Goal: Information Seeking & Learning: Learn about a topic

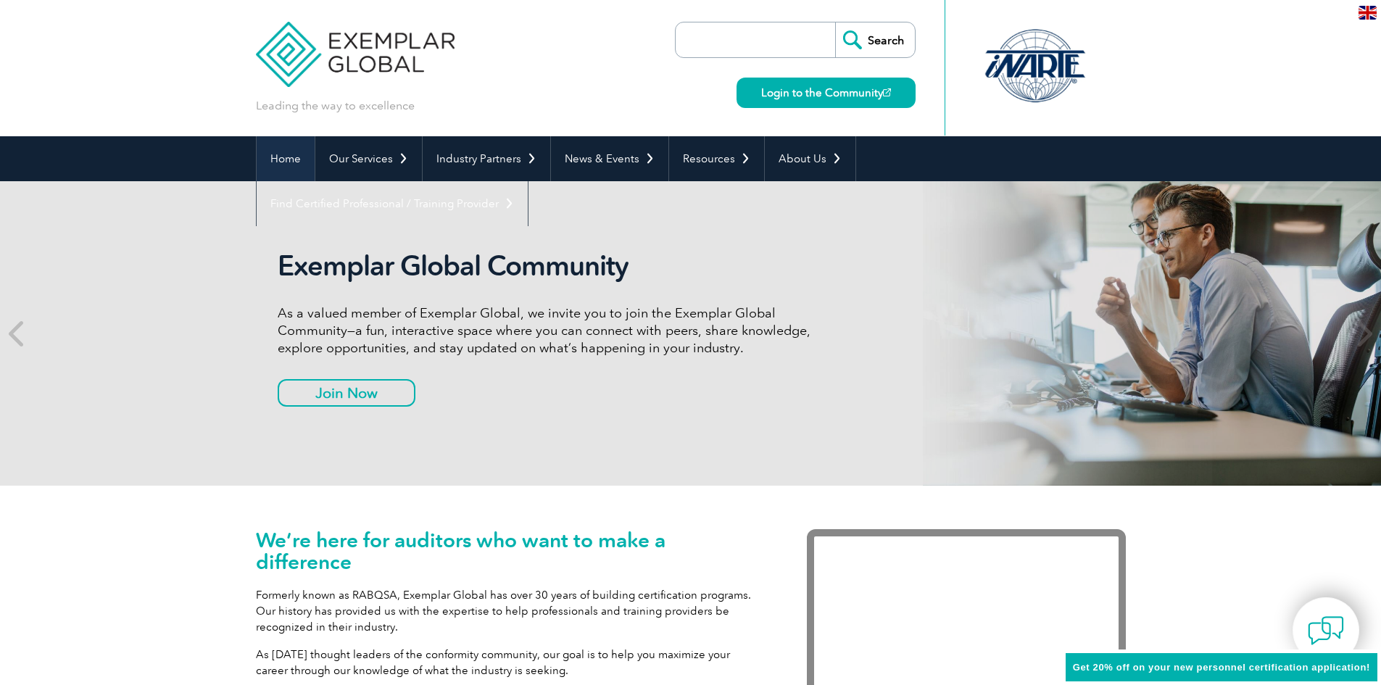
click at [293, 170] on link "Home" at bounding box center [286, 158] width 58 height 45
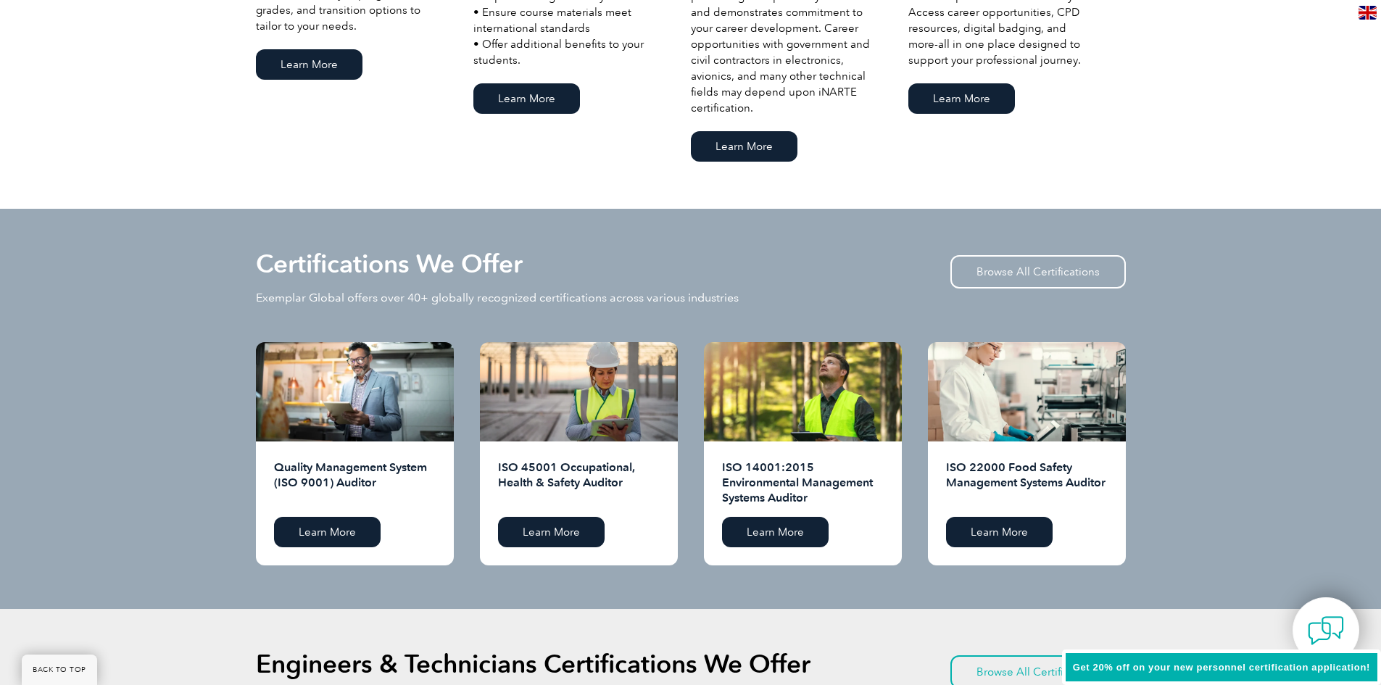
scroll to position [1232, 0]
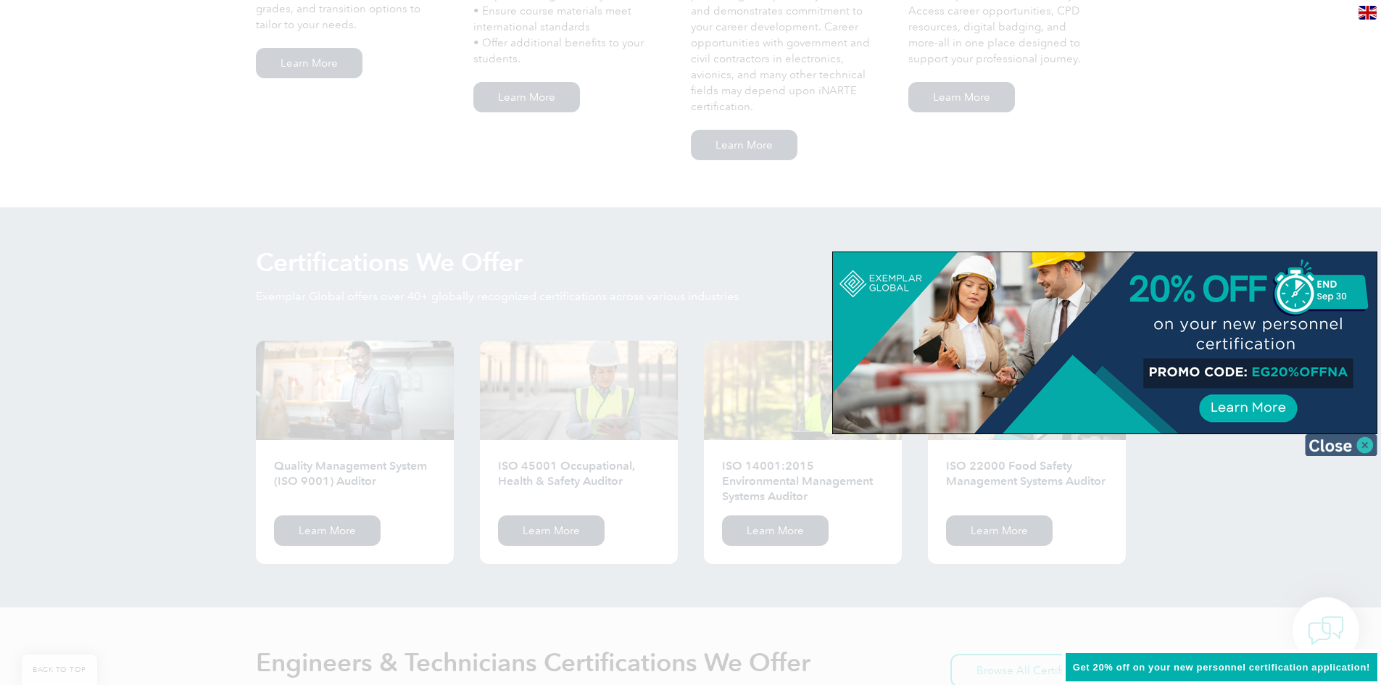
click at [1346, 441] on img at bounding box center [1341, 445] width 72 height 22
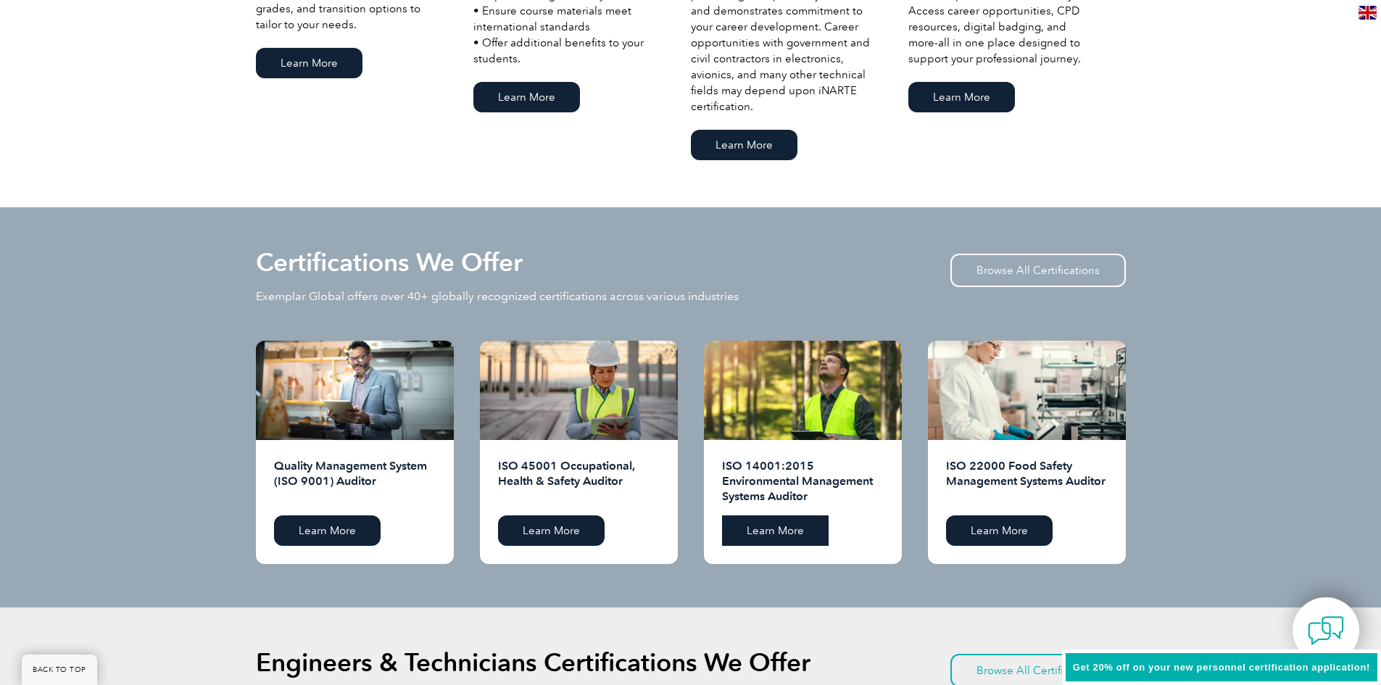
click at [786, 530] on link "Learn More" at bounding box center [775, 530] width 107 height 30
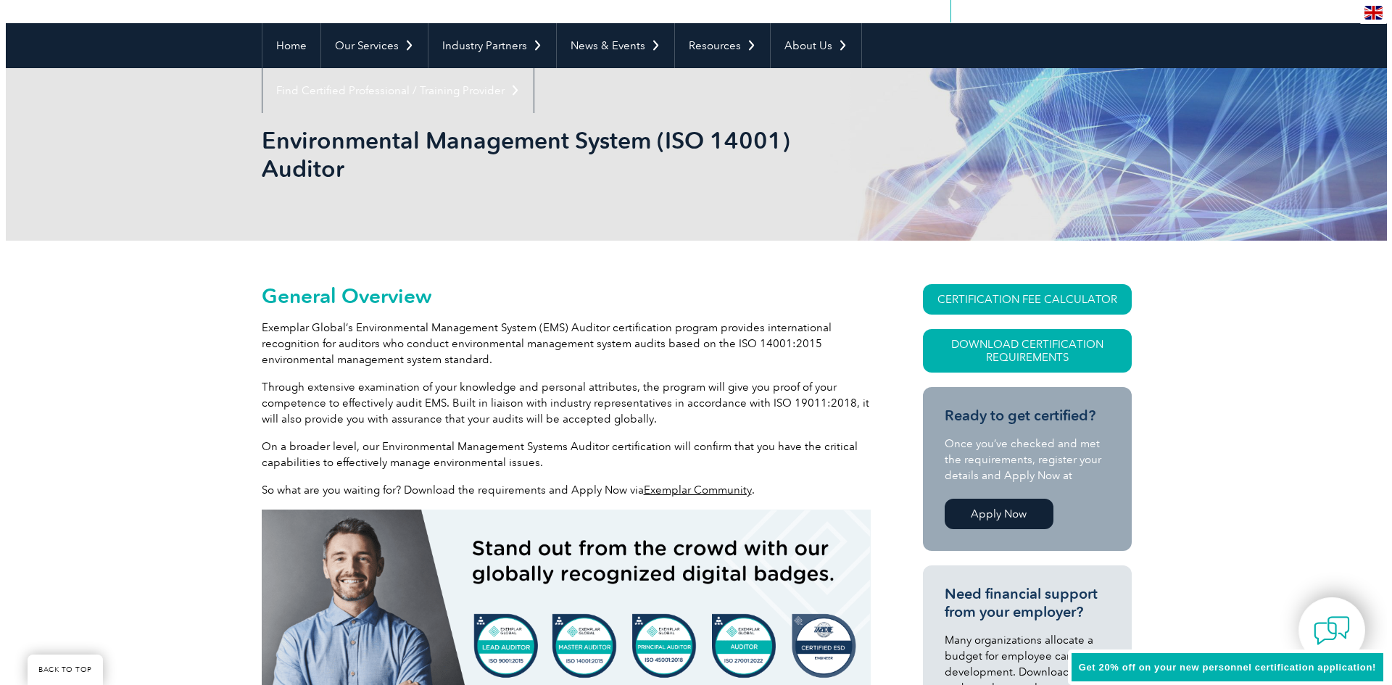
scroll to position [145, 0]
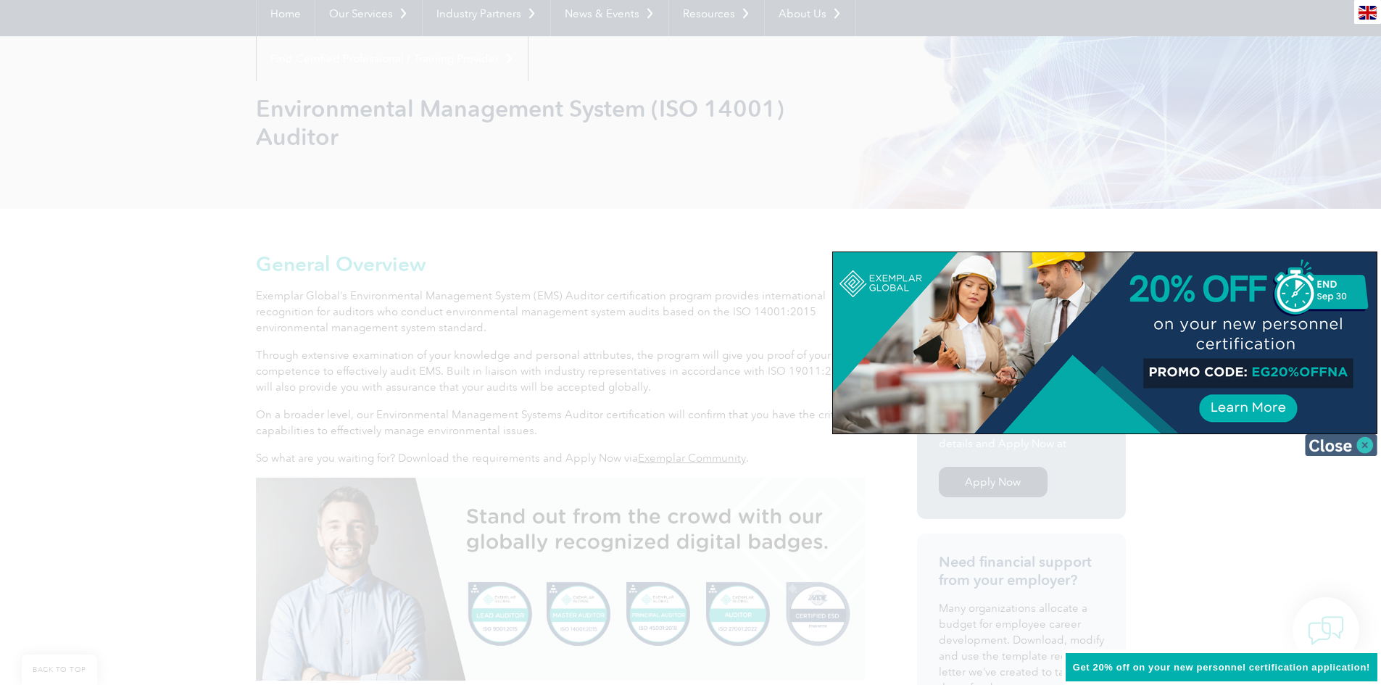
click at [1318, 443] on img at bounding box center [1341, 445] width 72 height 22
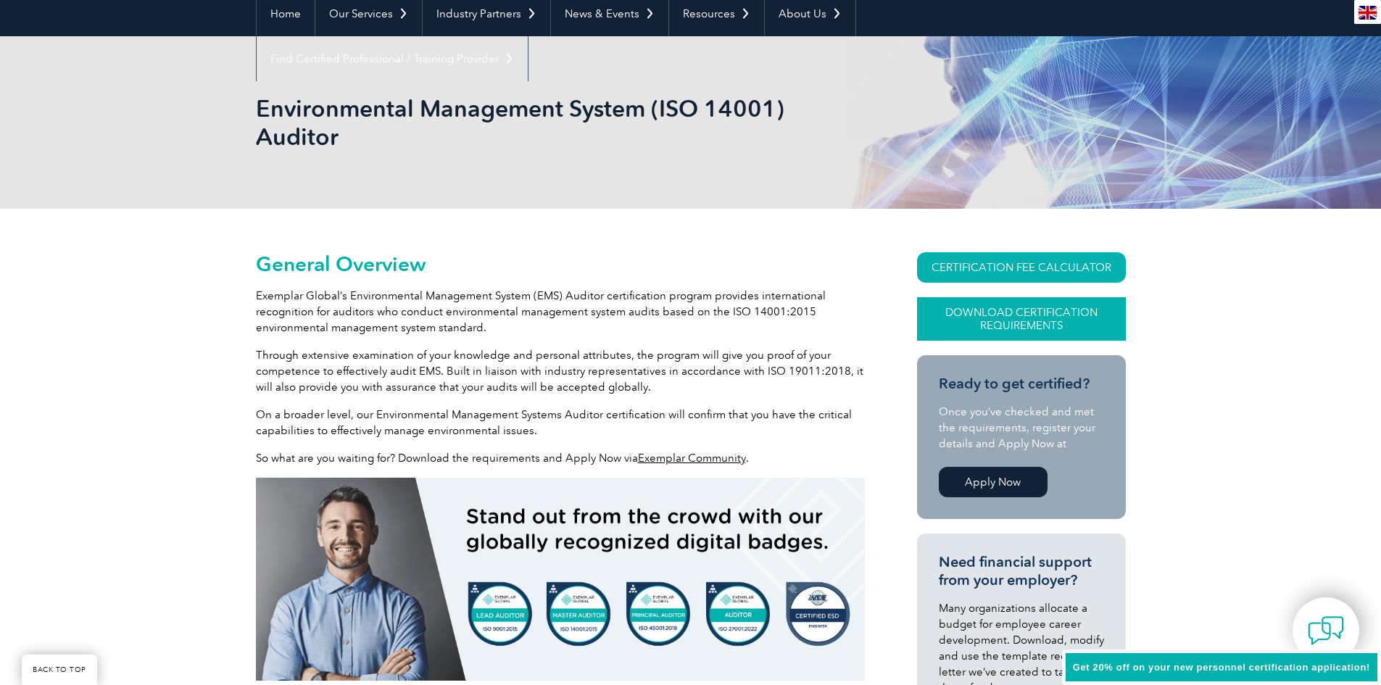
click at [994, 315] on link "Download Certification Requirements" at bounding box center [1021, 318] width 209 height 43
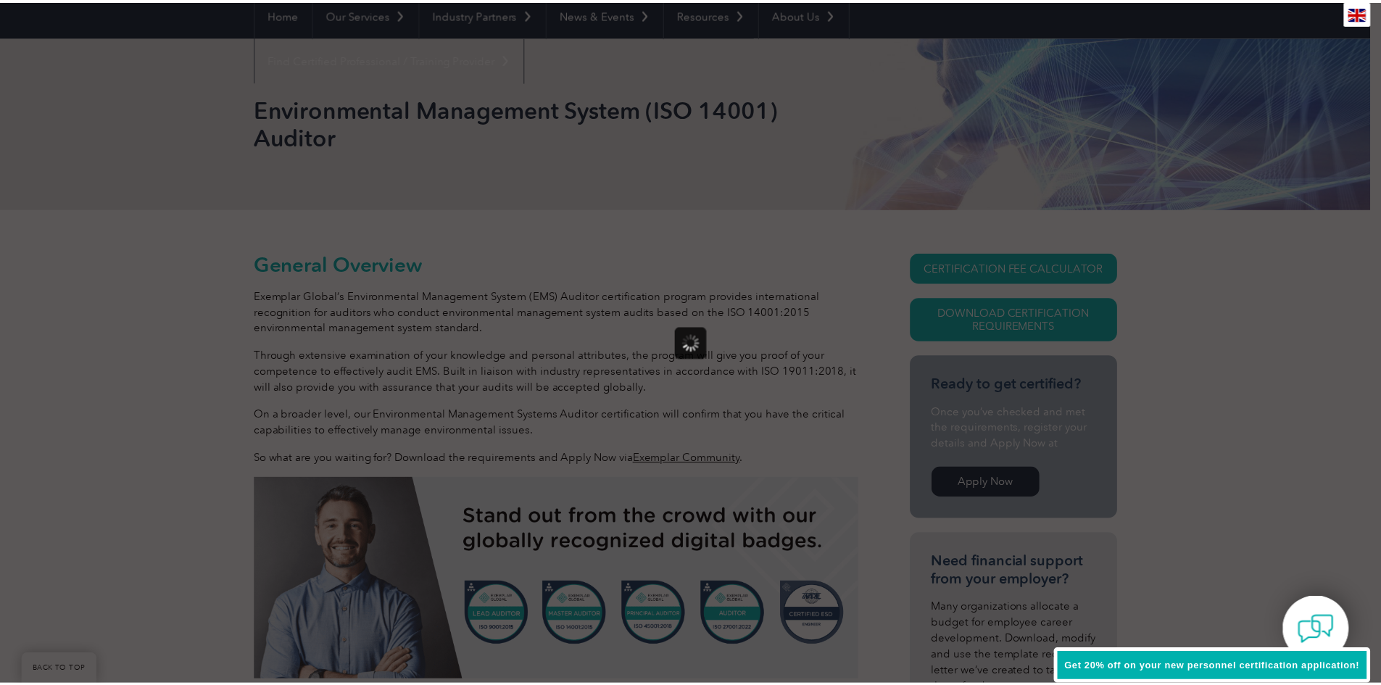
scroll to position [0, 0]
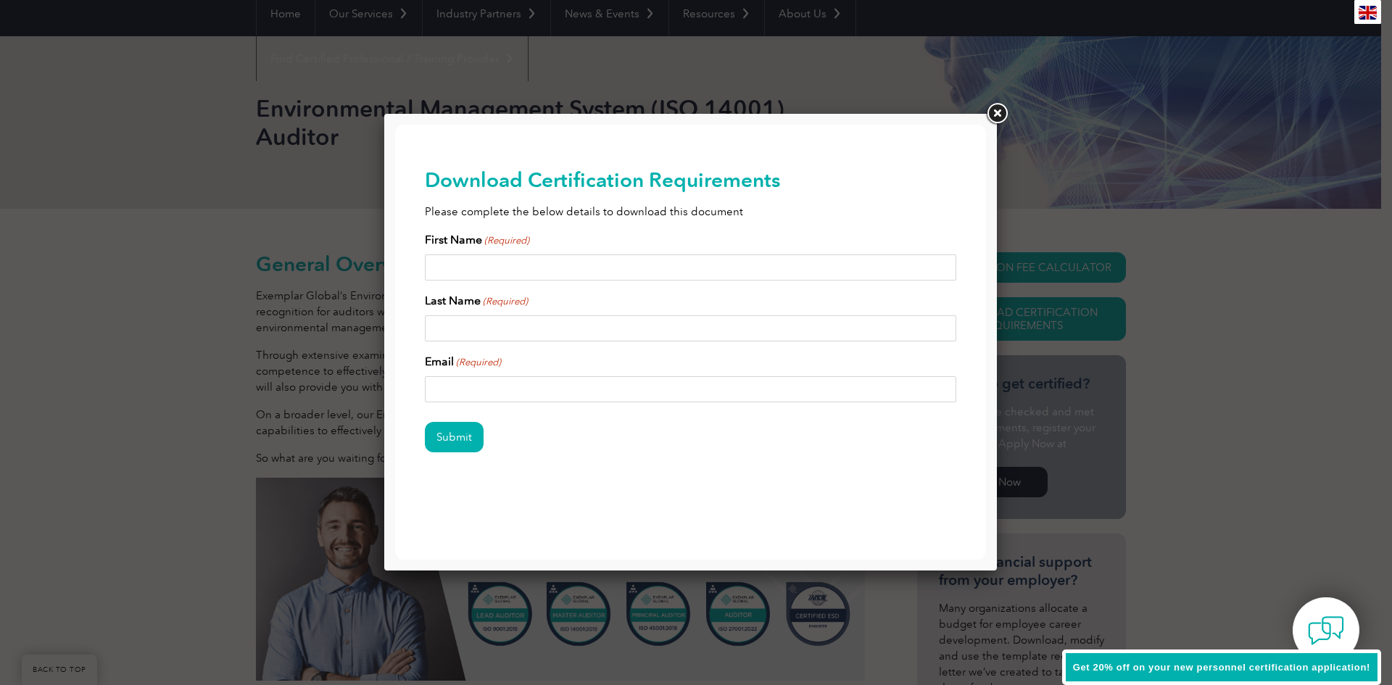
click at [1001, 113] on link at bounding box center [997, 114] width 26 height 26
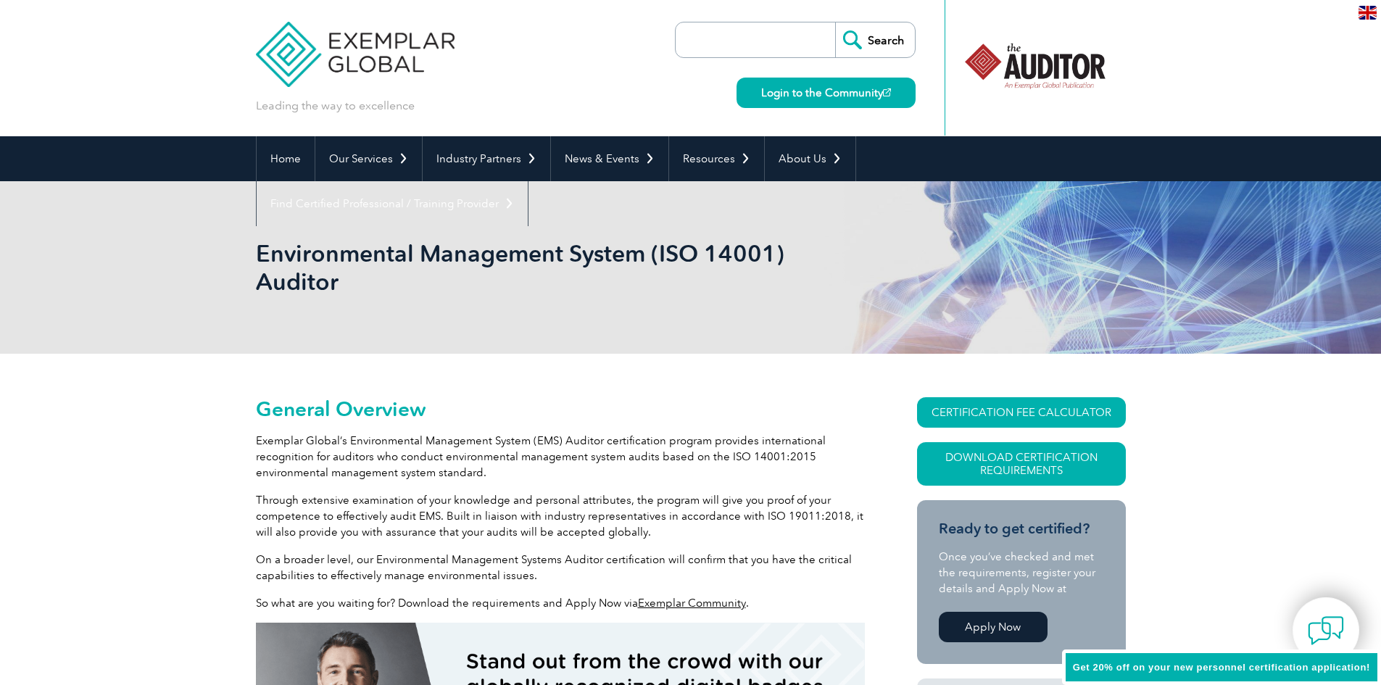
click at [1374, 17] on img at bounding box center [1367, 13] width 18 height 14
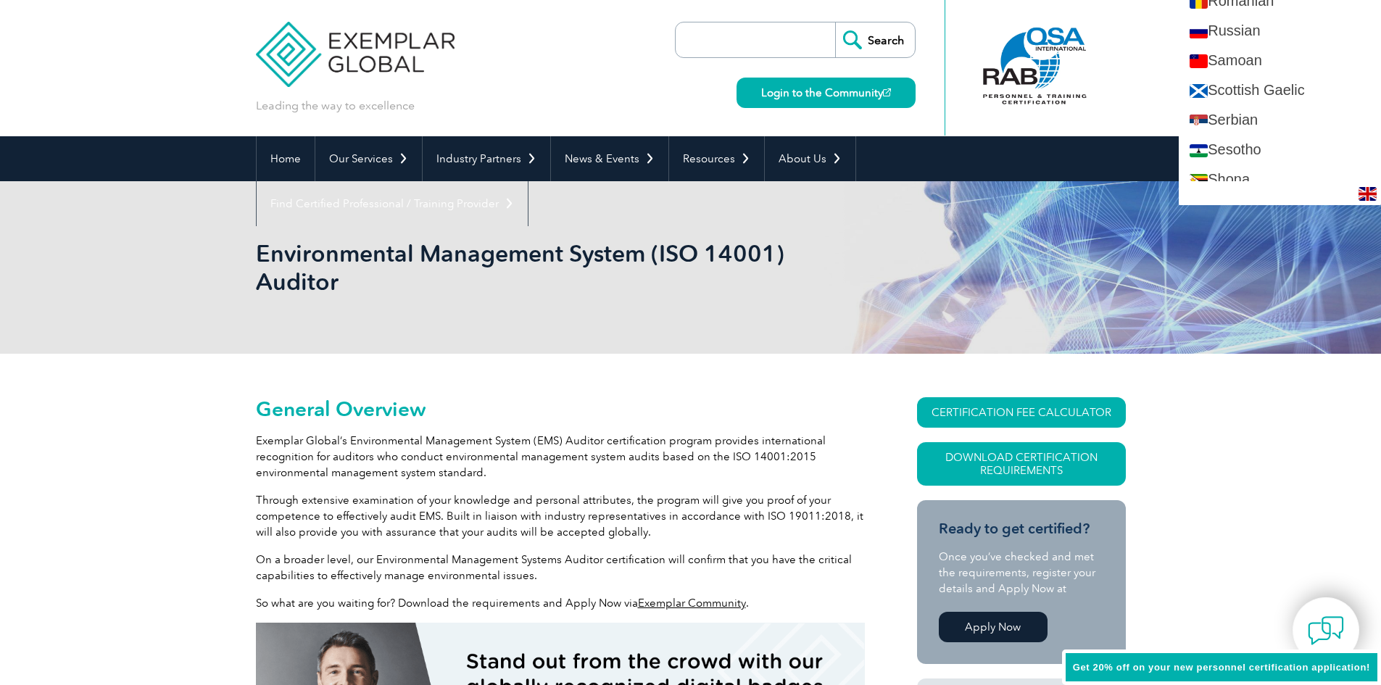
scroll to position [2096, 0]
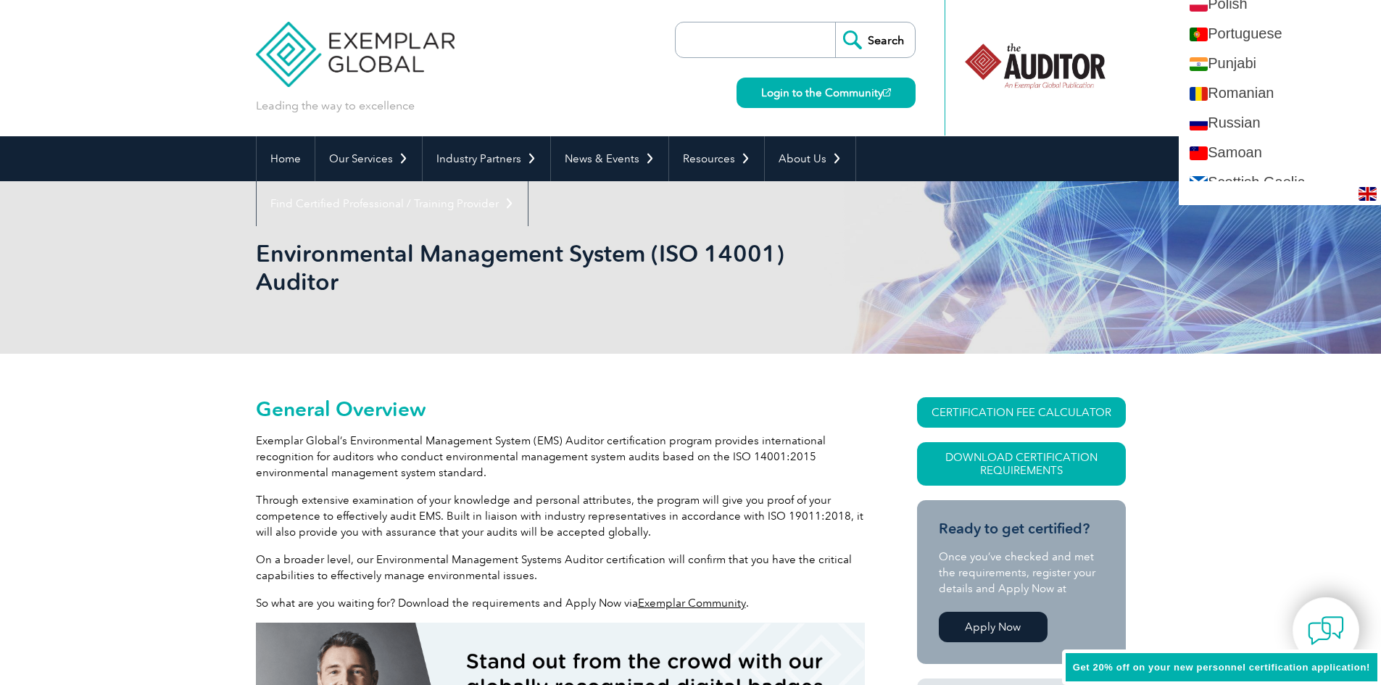
click at [1278, 267] on div "Environmental Management System (ISO 14001) Auditor" at bounding box center [690, 267] width 1381 height 173
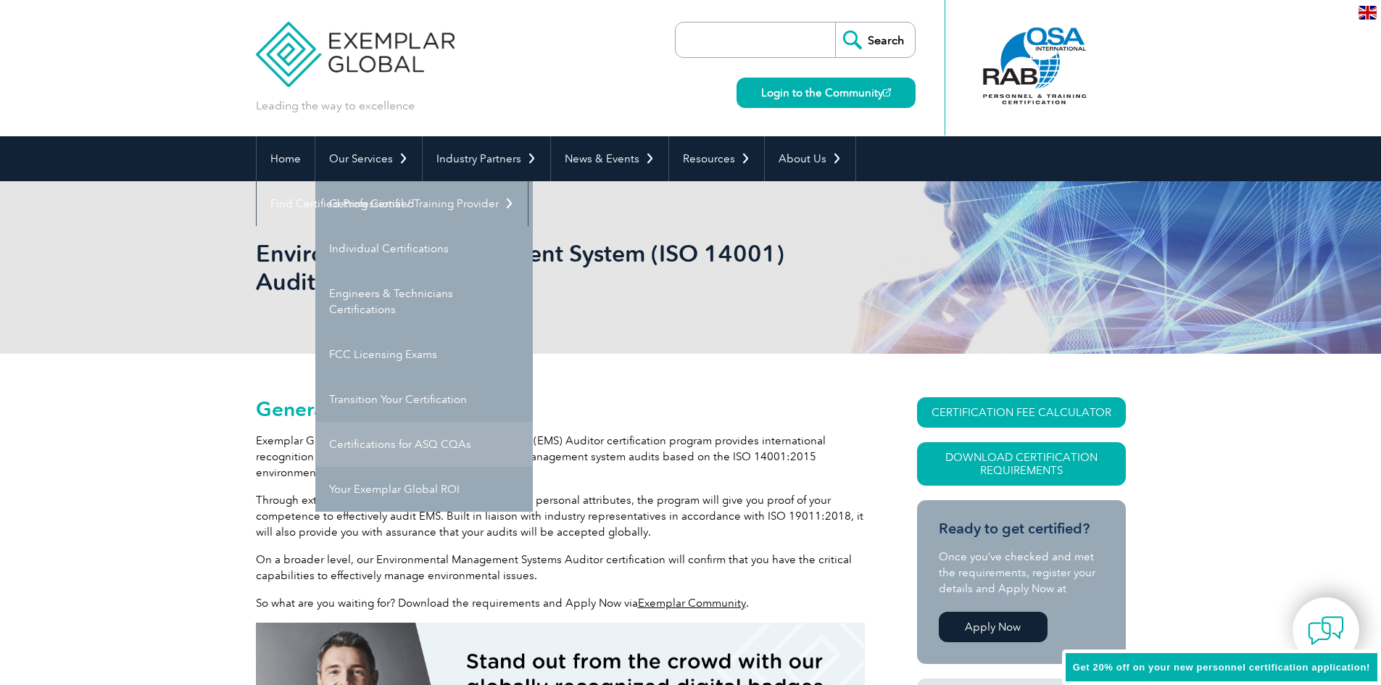
click at [396, 443] on link "Certifications for ASQ CQAs" at bounding box center [423, 444] width 217 height 45
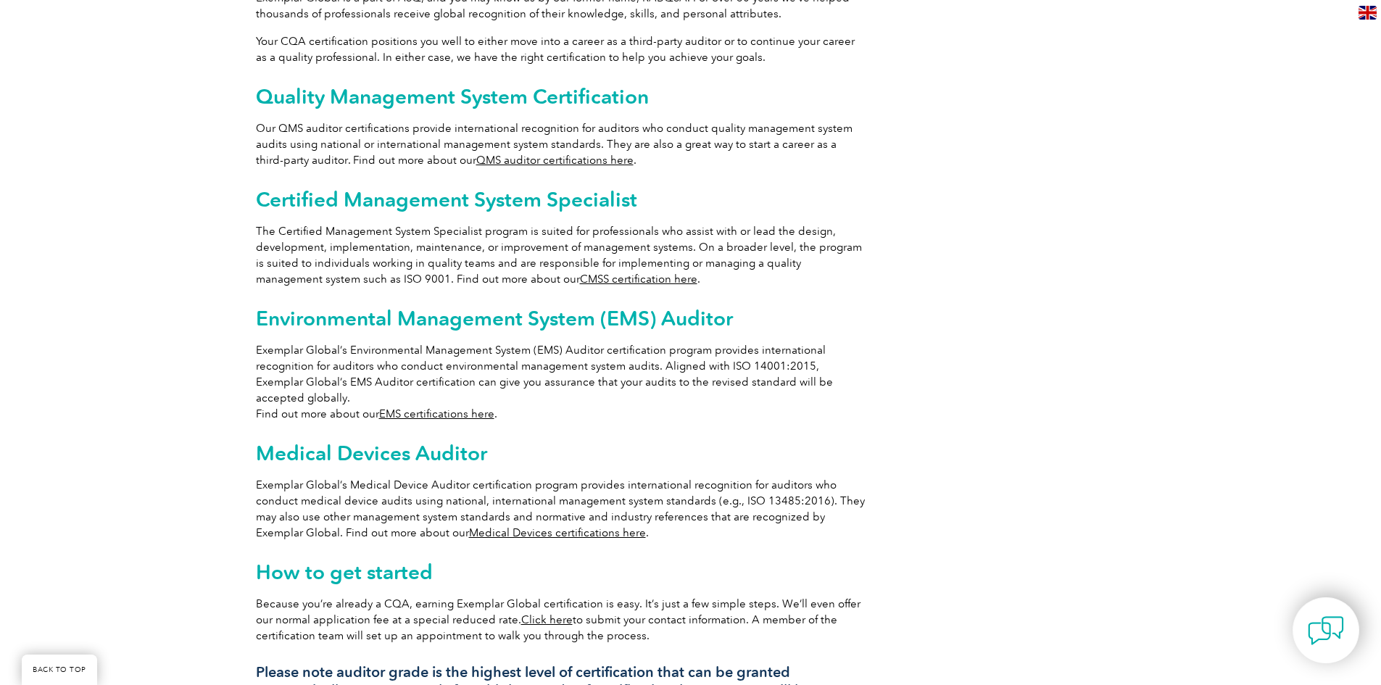
scroll to position [870, 0]
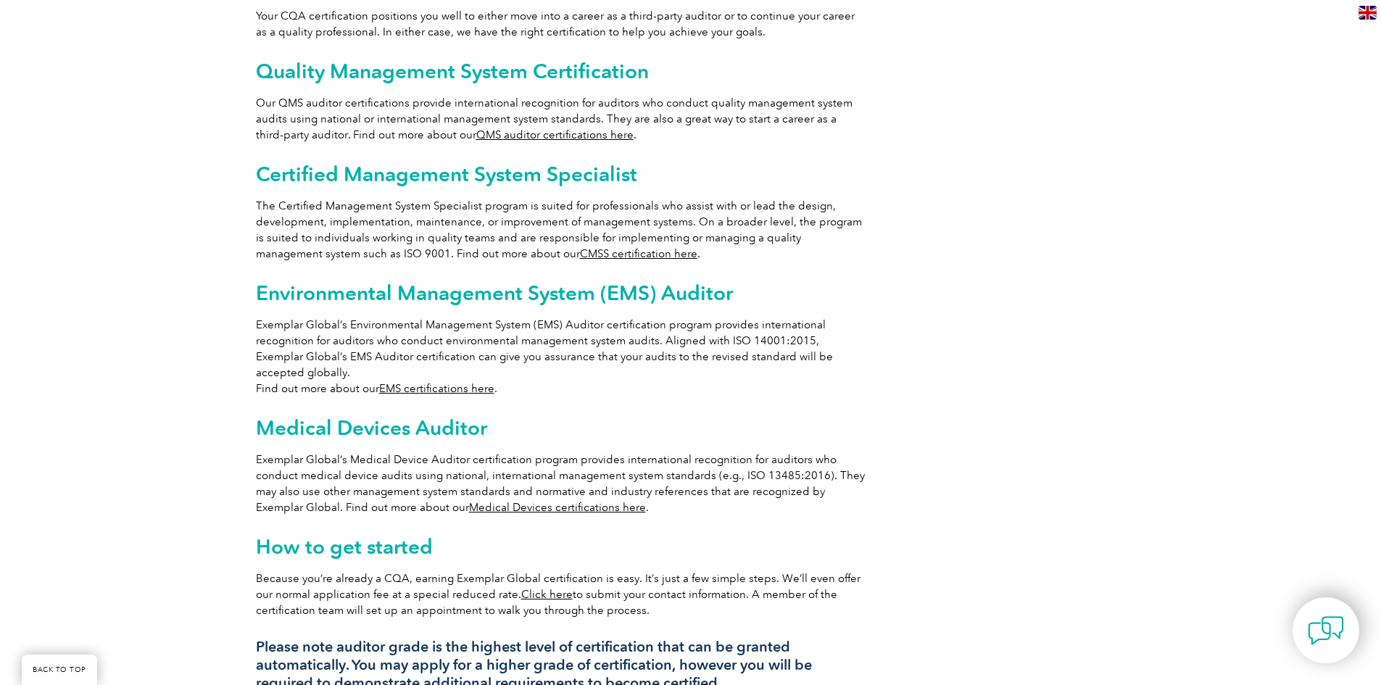
click at [432, 382] on link "EMS certifications here" at bounding box center [436, 388] width 115 height 13
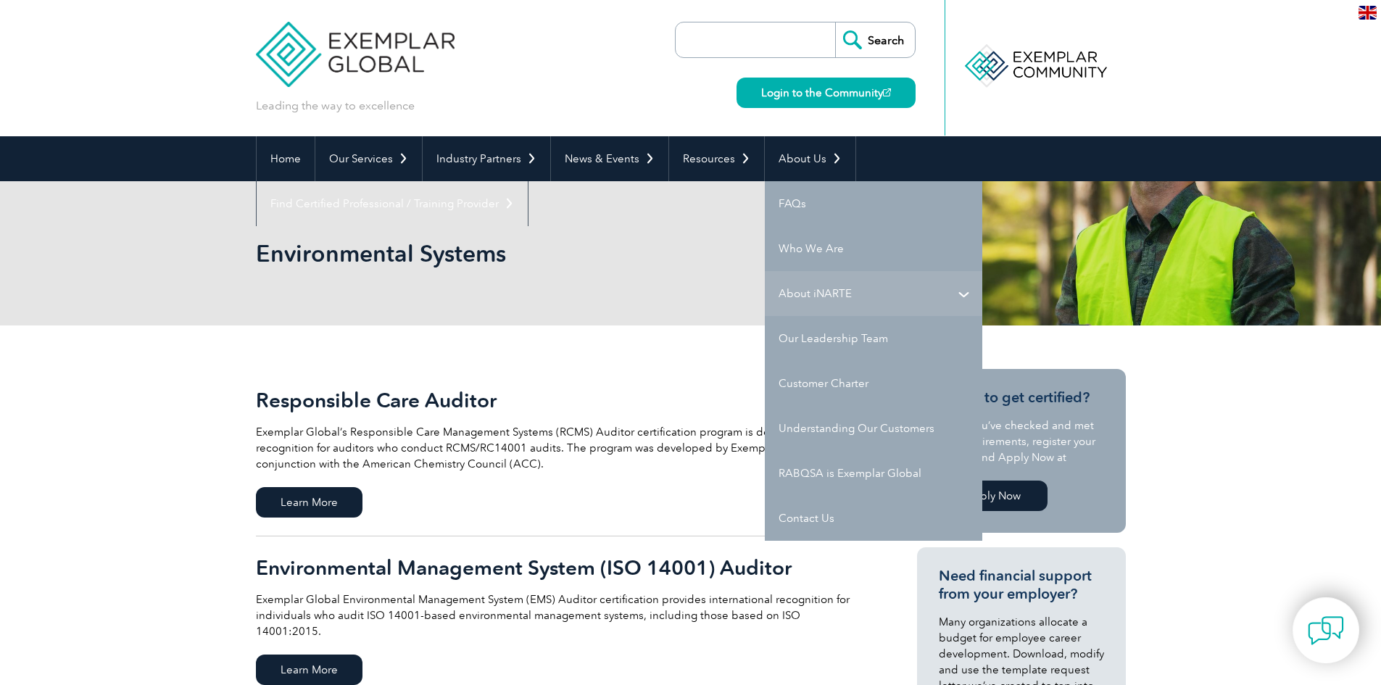
drag, startPoint x: 805, startPoint y: 286, endPoint x: 797, endPoint y: 286, distance: 8.0
click at [797, 286] on link "About iNARTE" at bounding box center [873, 293] width 217 height 45
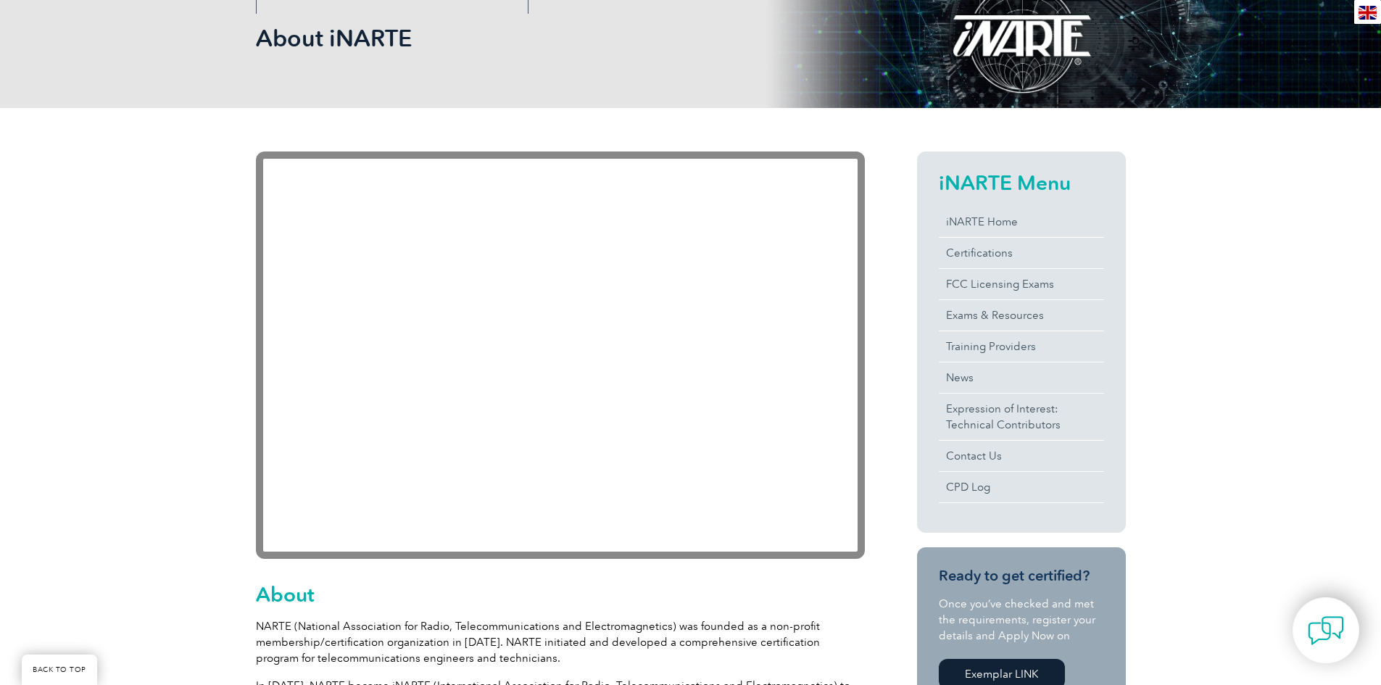
scroll to position [9, 0]
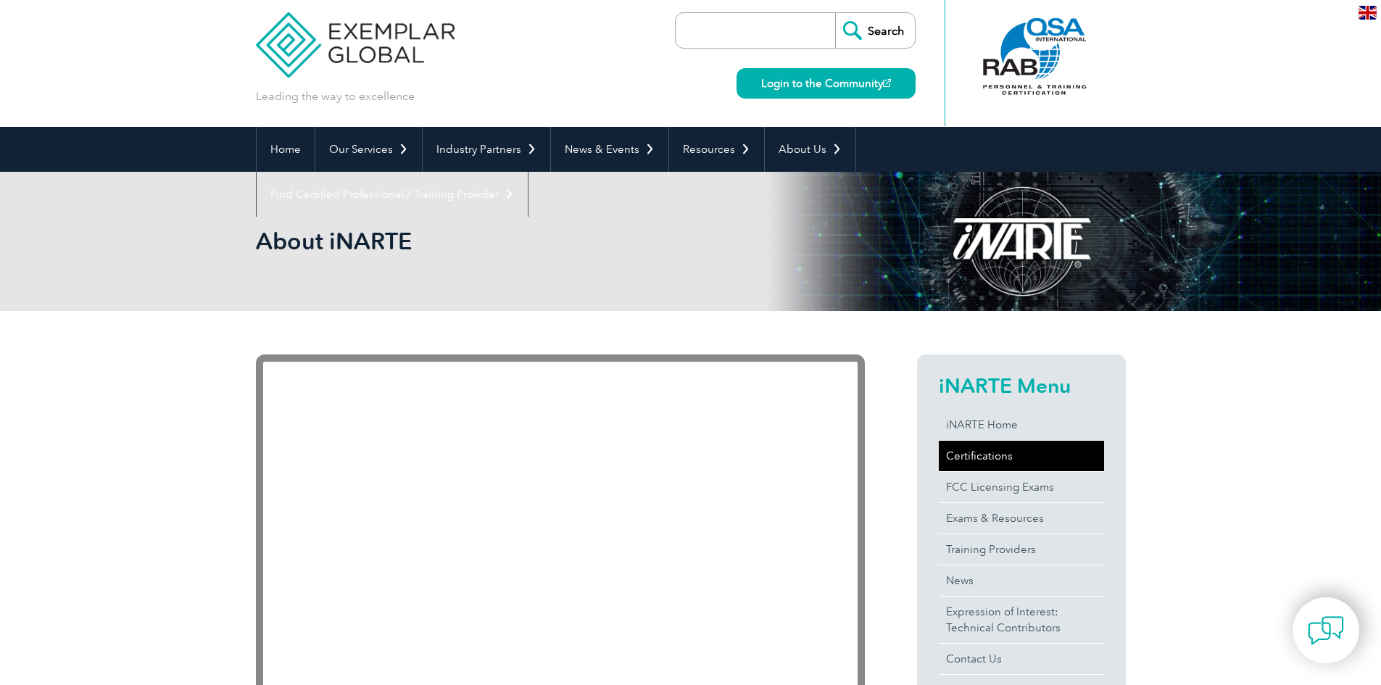
click at [965, 455] on link "Certifications" at bounding box center [1021, 456] width 165 height 30
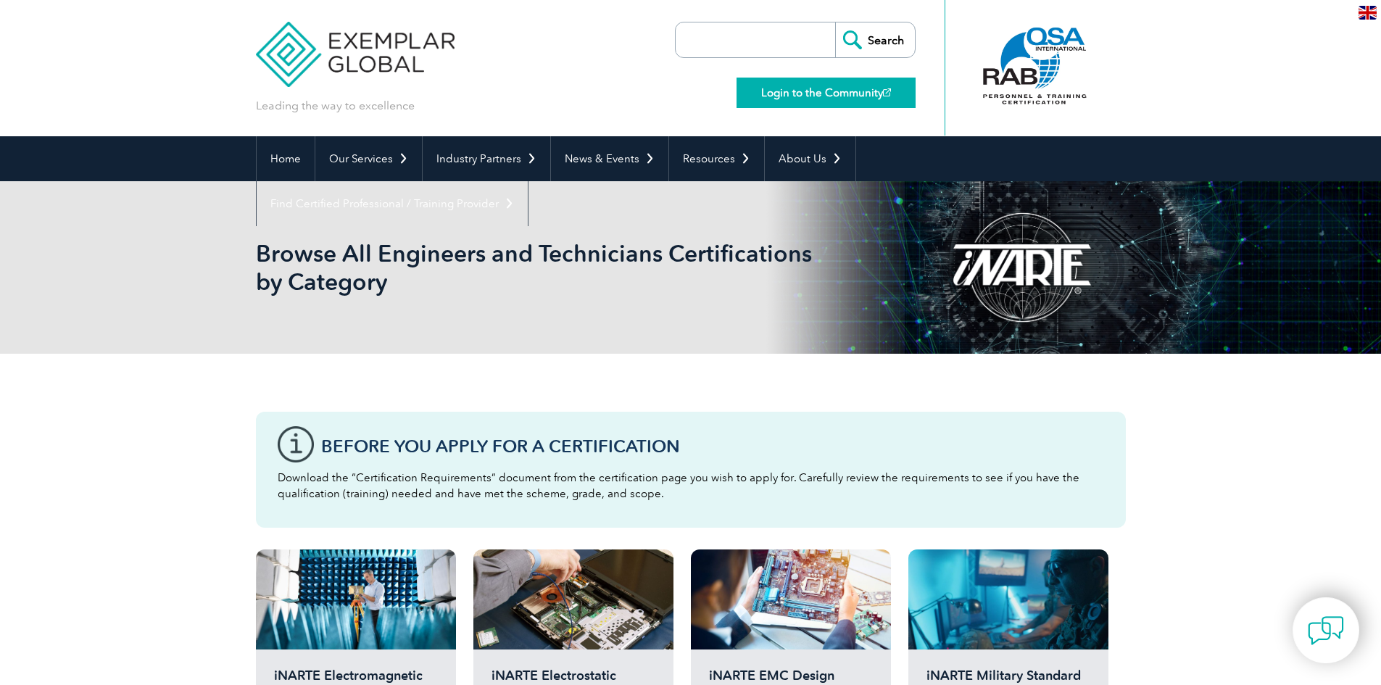
click at [857, 94] on link "Login to the Community" at bounding box center [825, 93] width 179 height 30
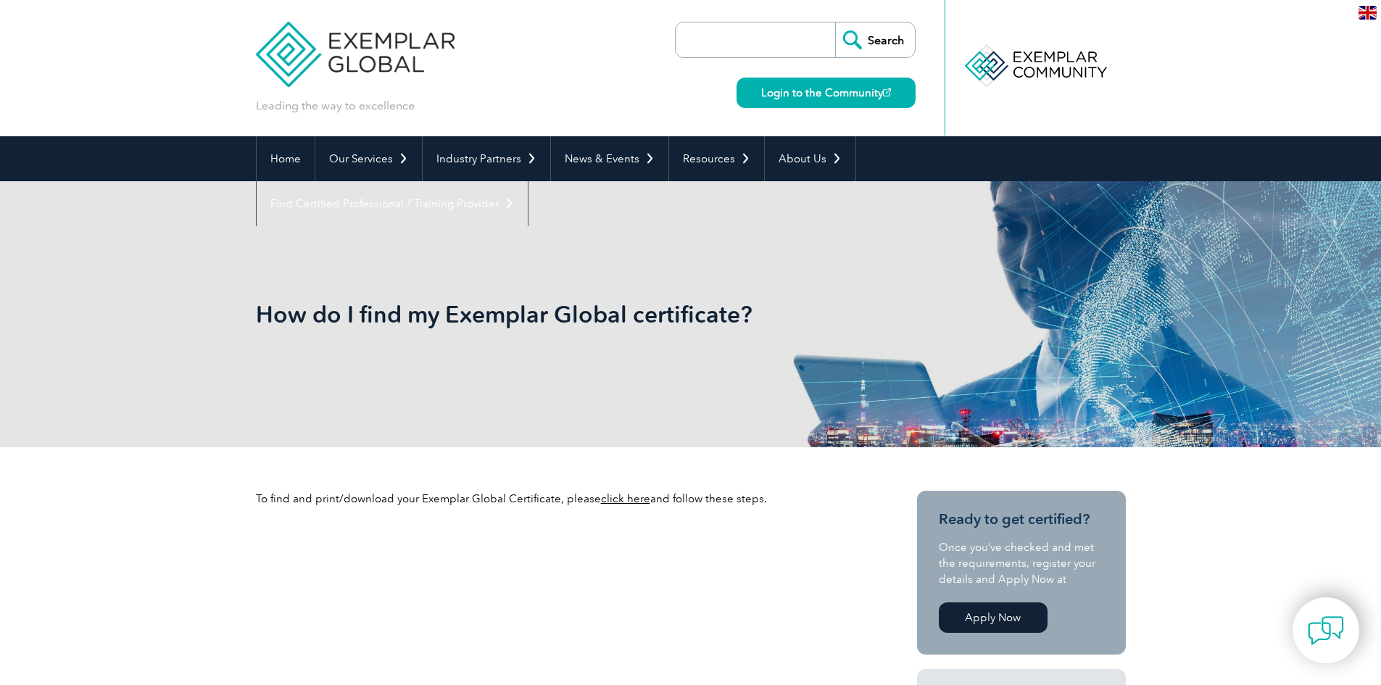
click at [618, 501] on link "click here" at bounding box center [625, 498] width 49 height 13
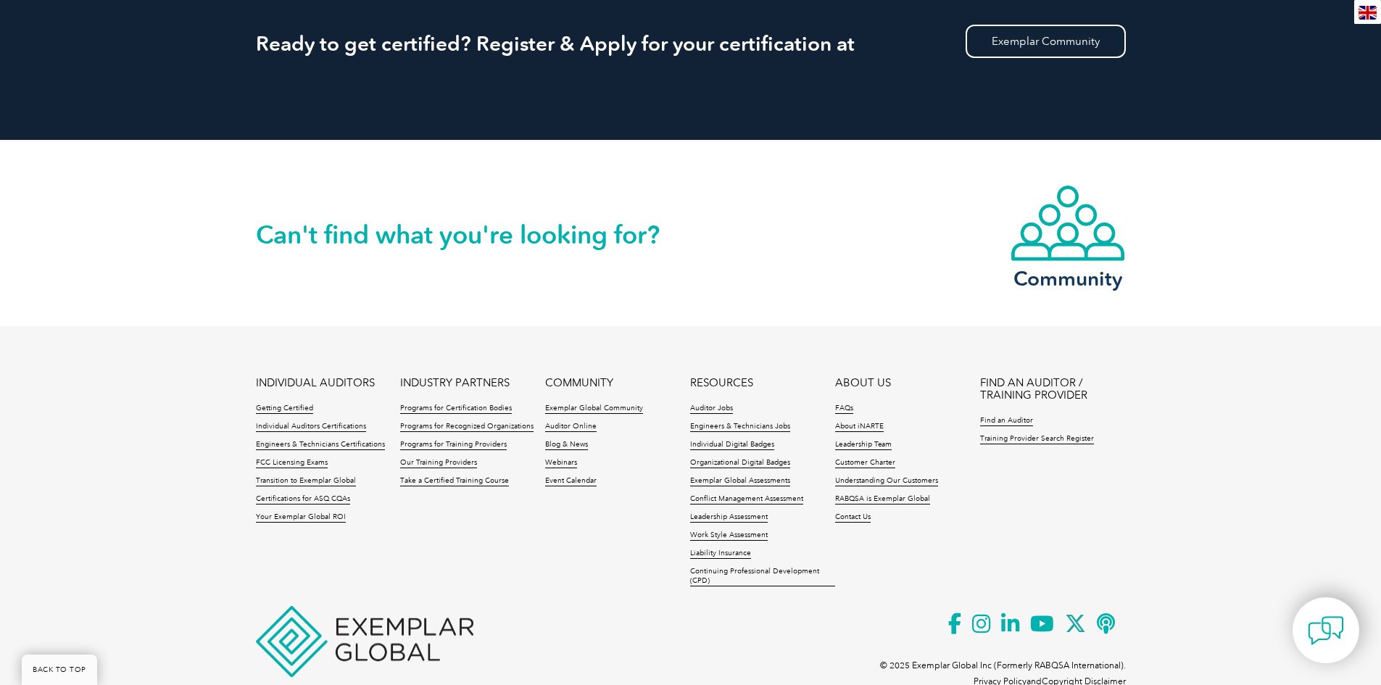
scroll to position [1450, 0]
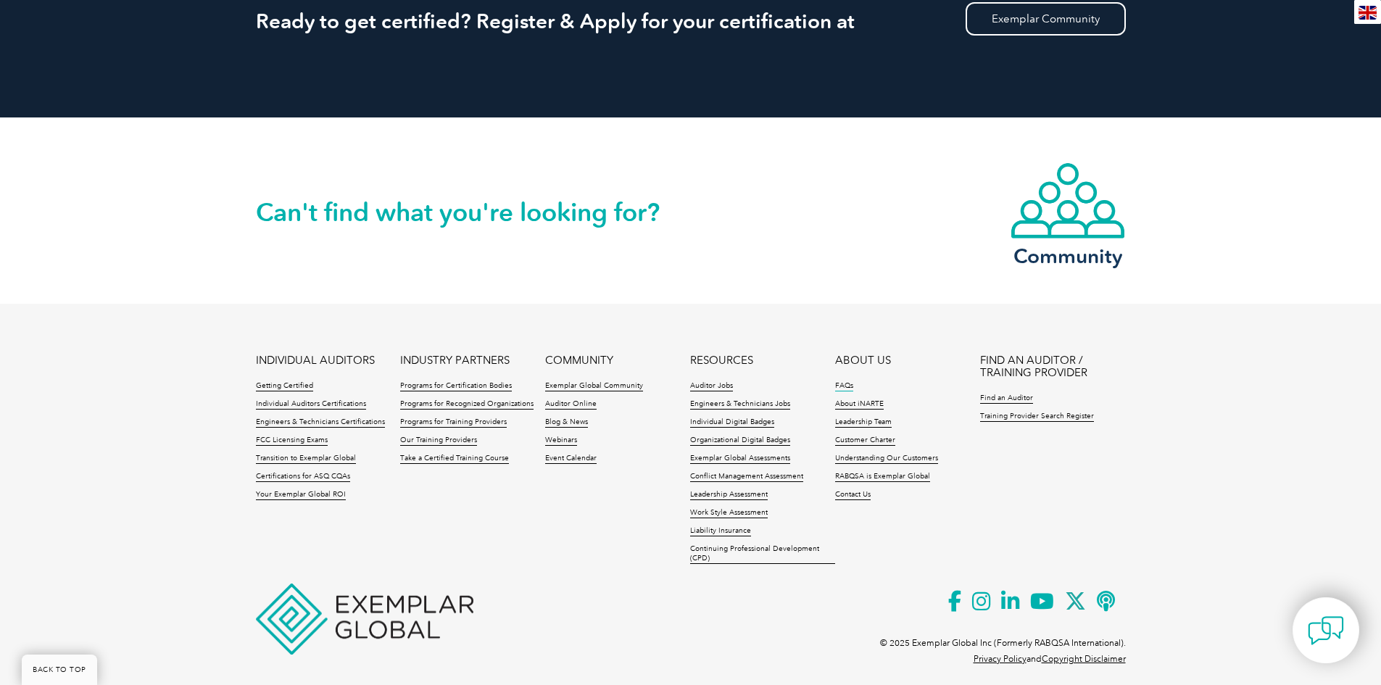
click at [843, 381] on link "FAQs" at bounding box center [844, 386] width 18 height 10
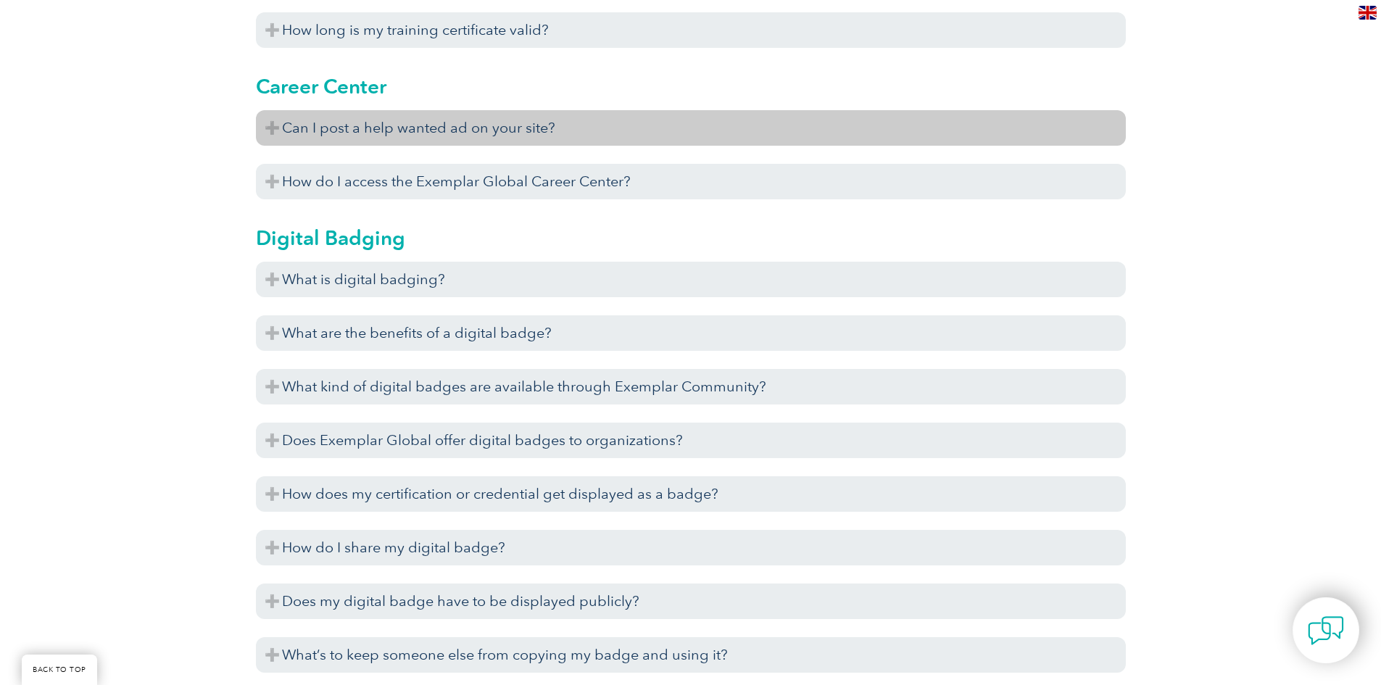
scroll to position [1160, 0]
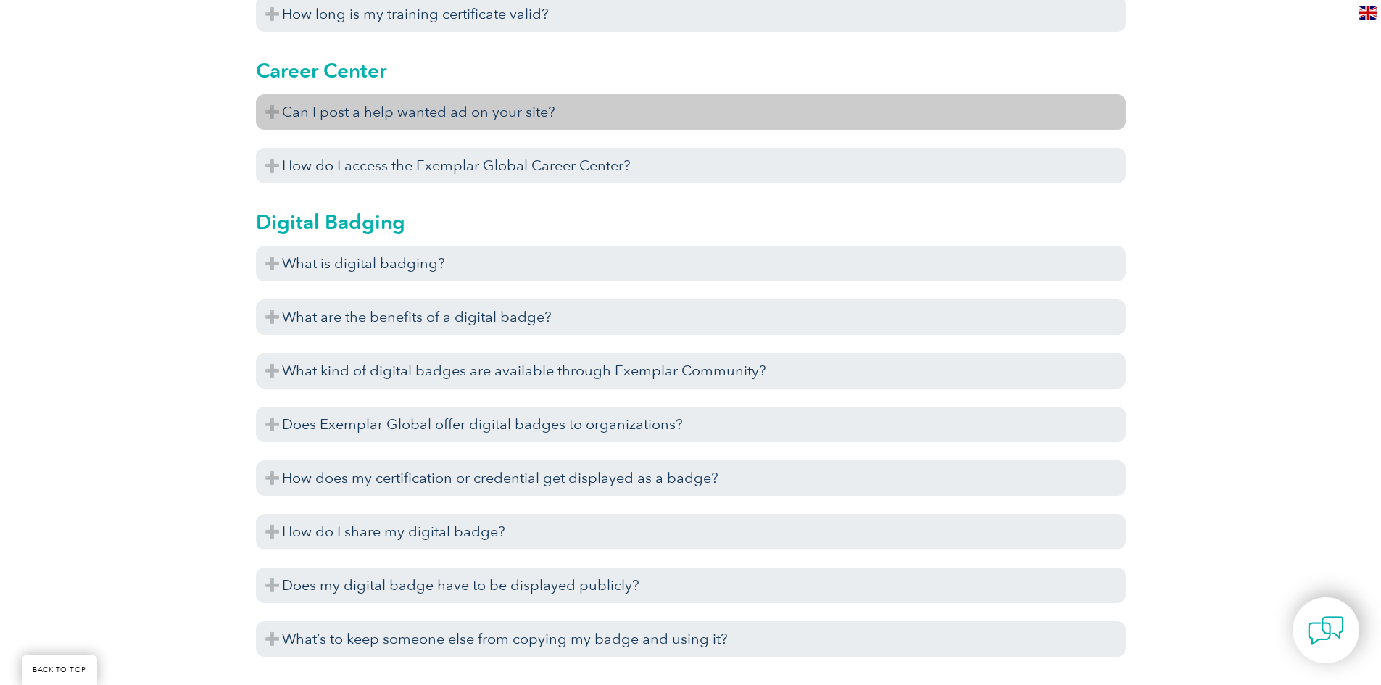
click at [462, 477] on h3 "How does my certification or credential get displayed as a badge?" at bounding box center [691, 478] width 870 height 36
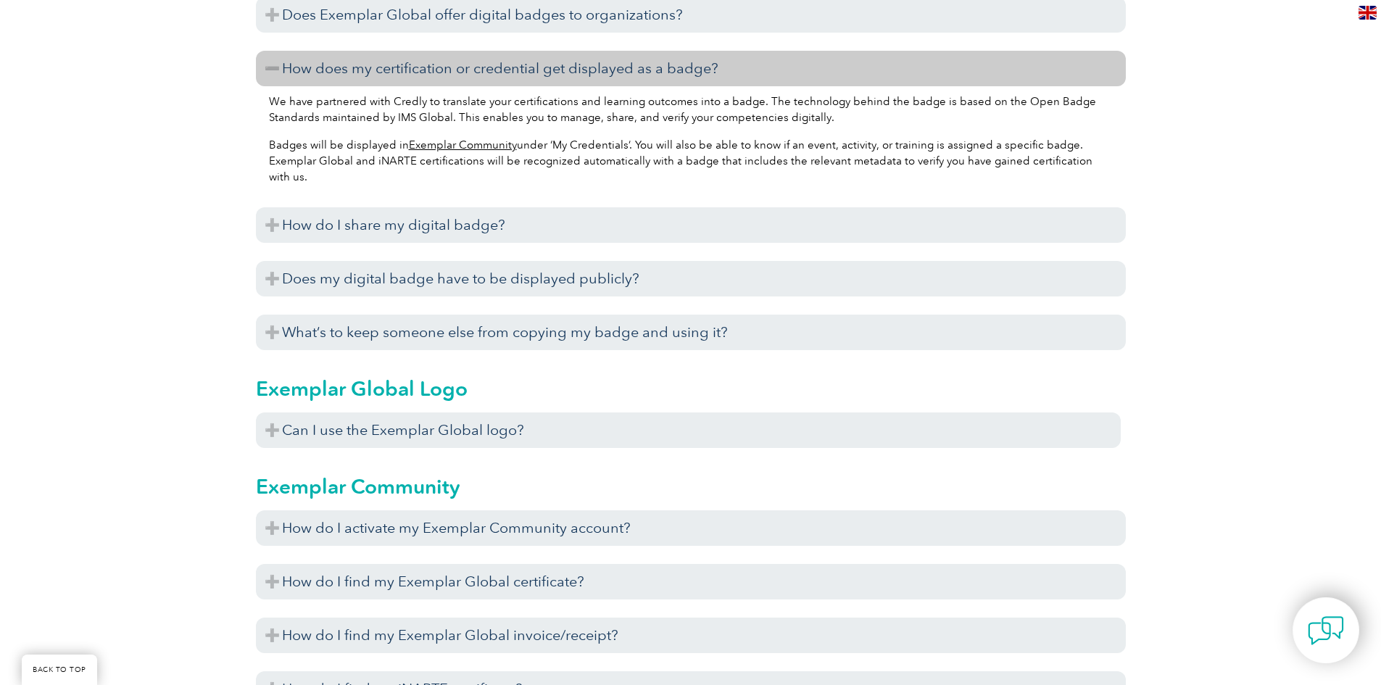
scroll to position [1595, 0]
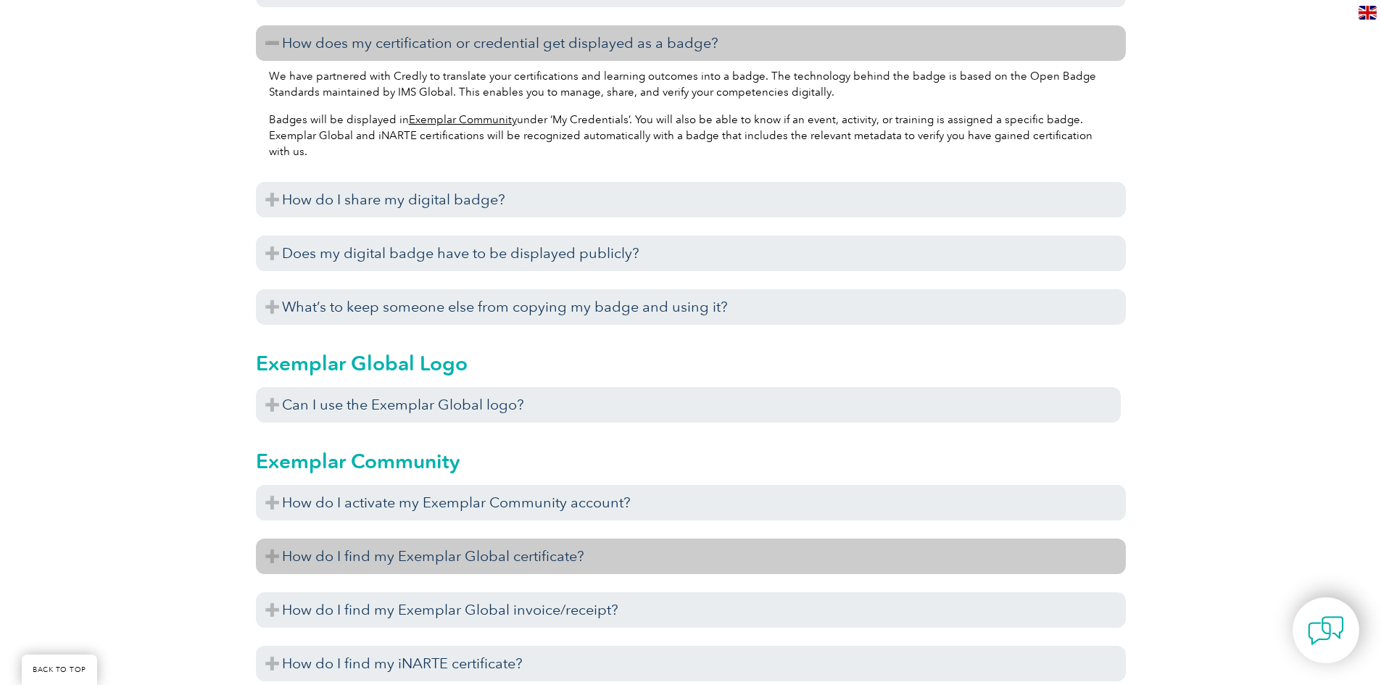
click at [460, 552] on h3 "How do I find my Exemplar Global certificate?" at bounding box center [691, 557] width 870 height 36
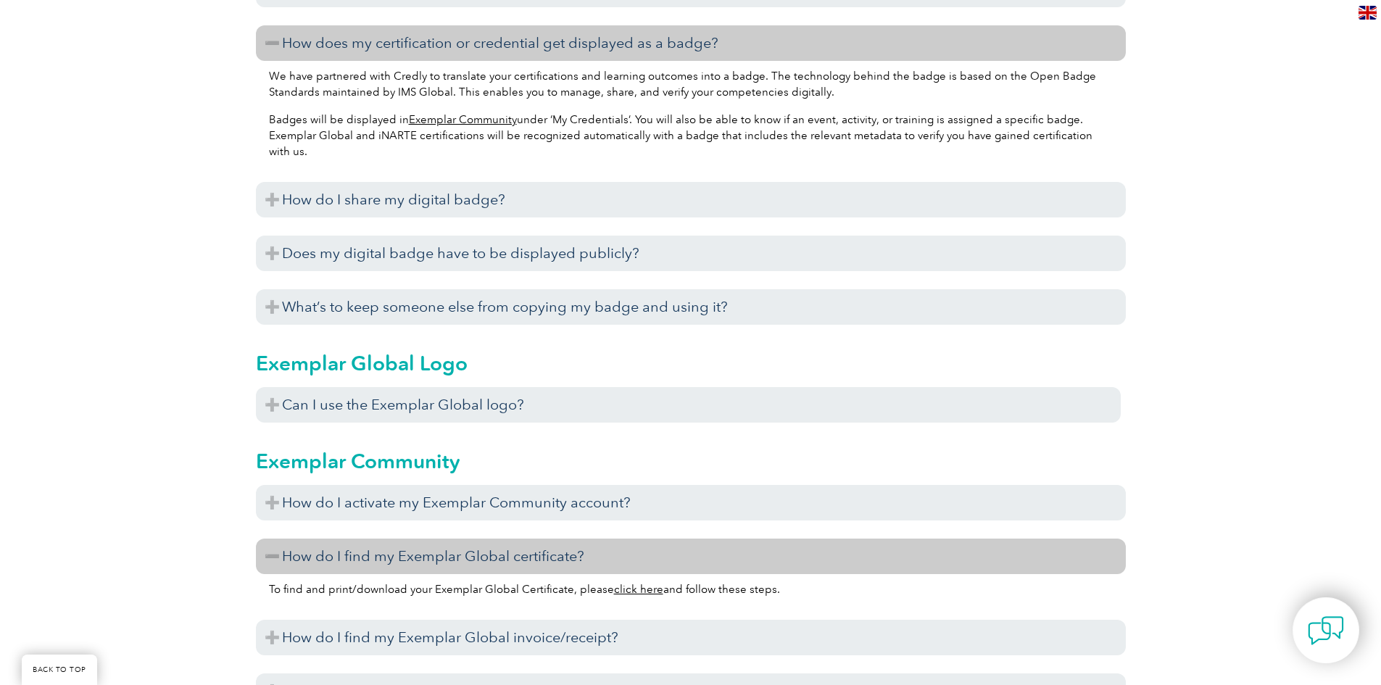
click at [618, 589] on link "click here" at bounding box center [638, 589] width 49 height 13
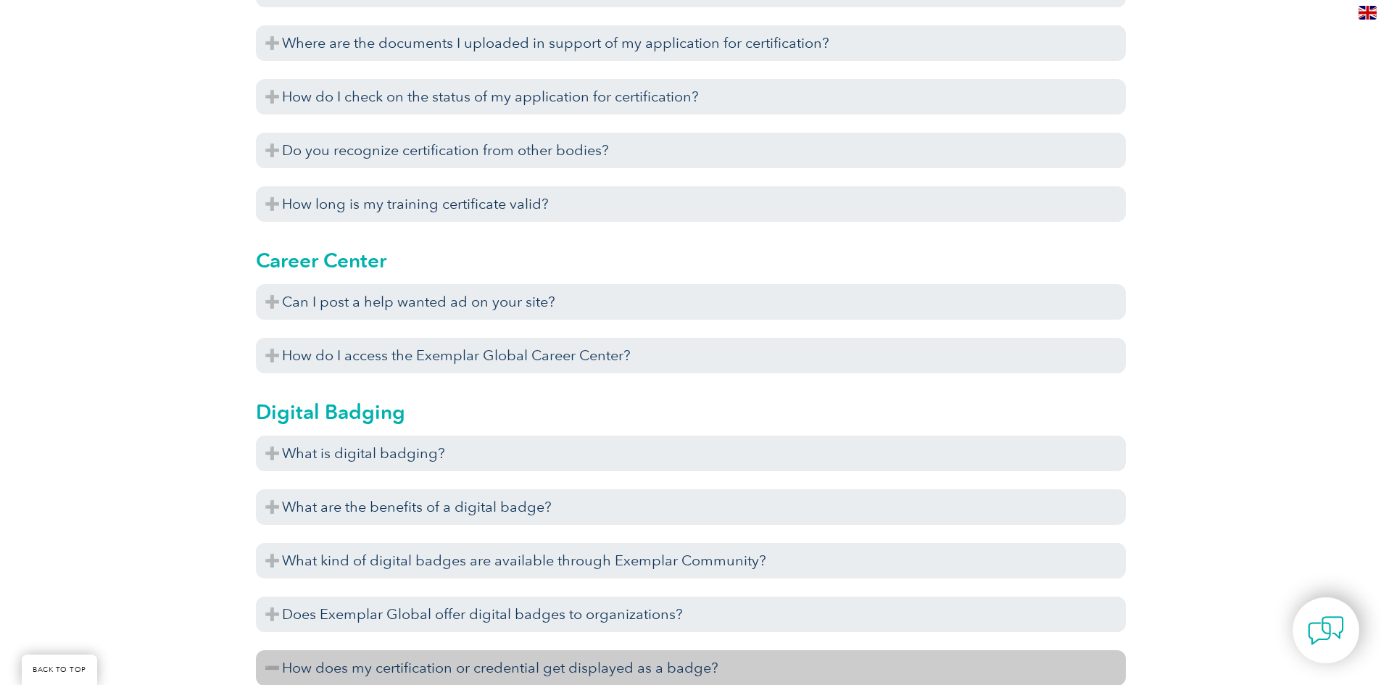
scroll to position [942, 0]
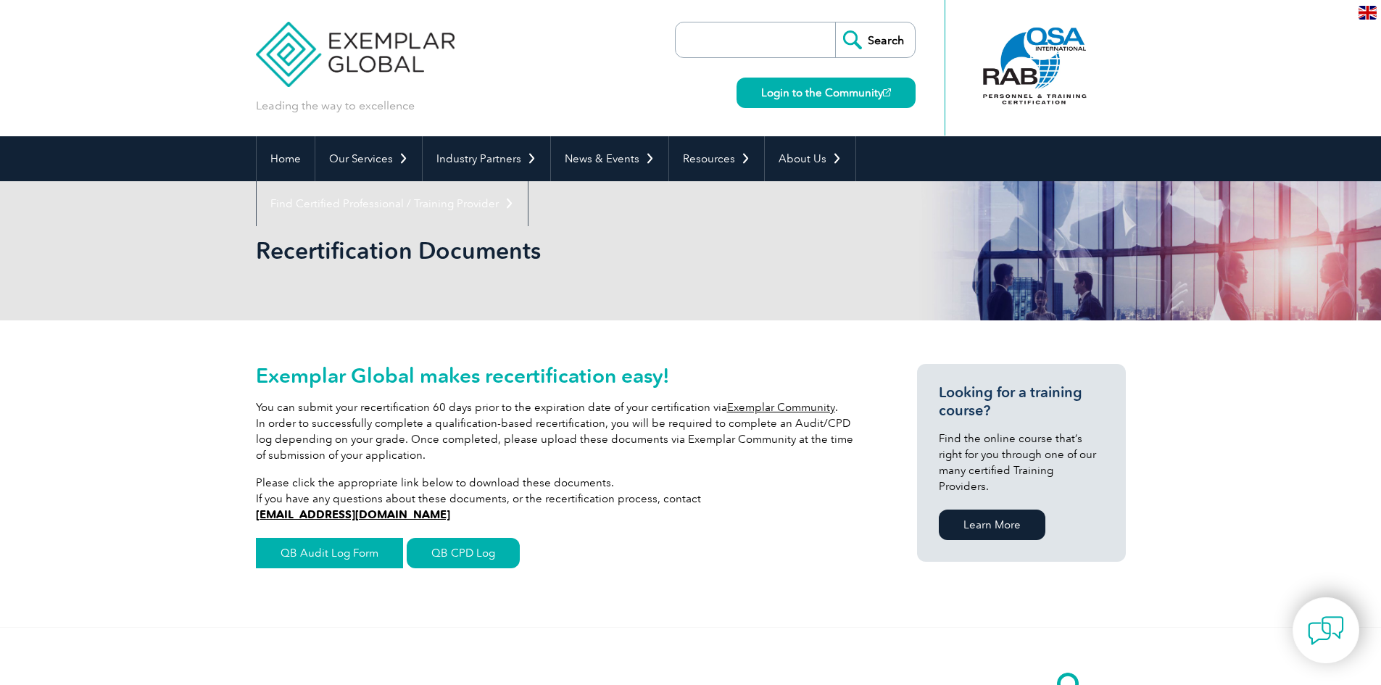
click at [312, 550] on link "QB Audit Log Form" at bounding box center [329, 553] width 147 height 30
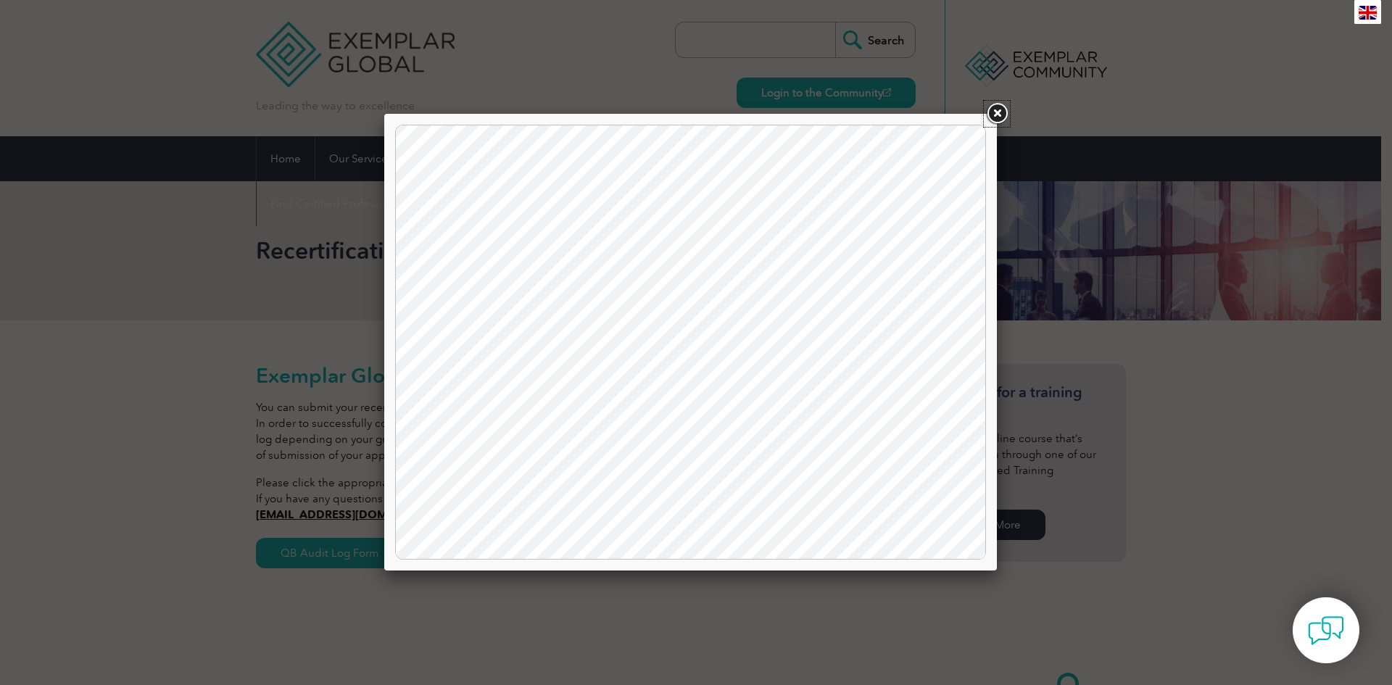
click at [999, 115] on link at bounding box center [997, 114] width 26 height 26
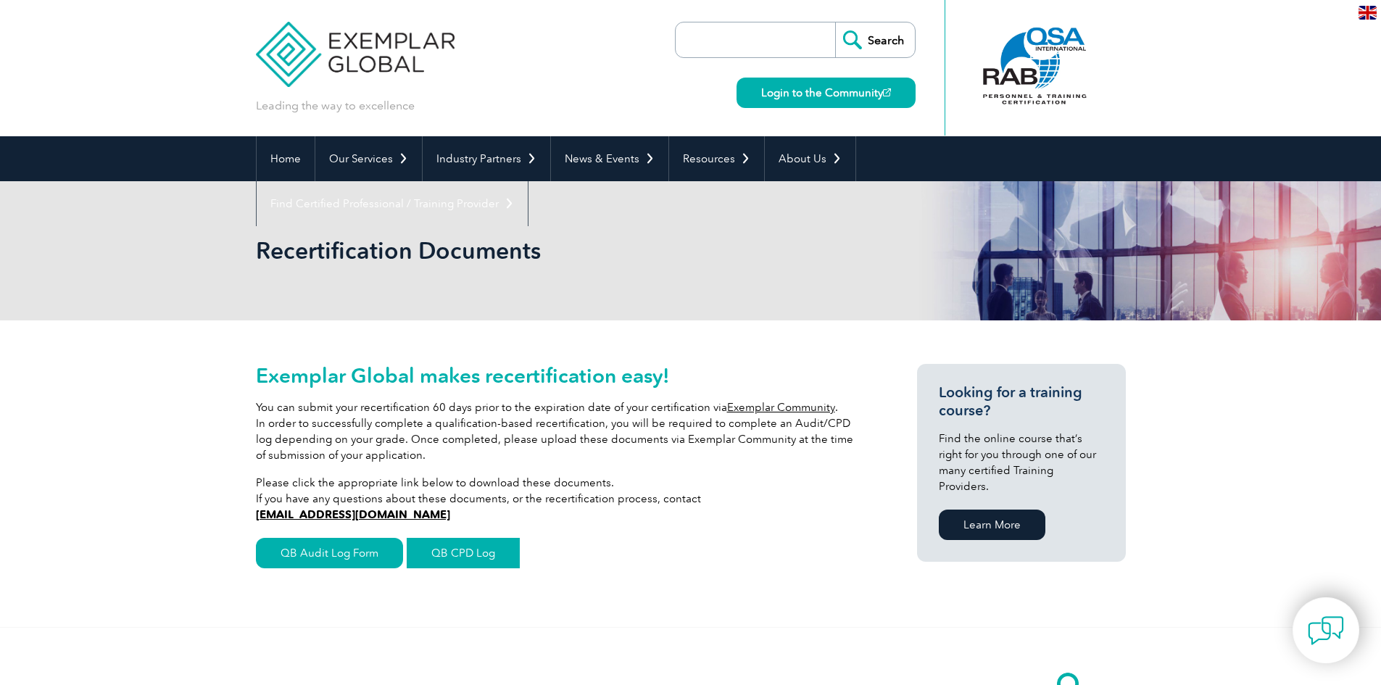
click at [504, 555] on link "QB CPD Log" at bounding box center [463, 553] width 113 height 30
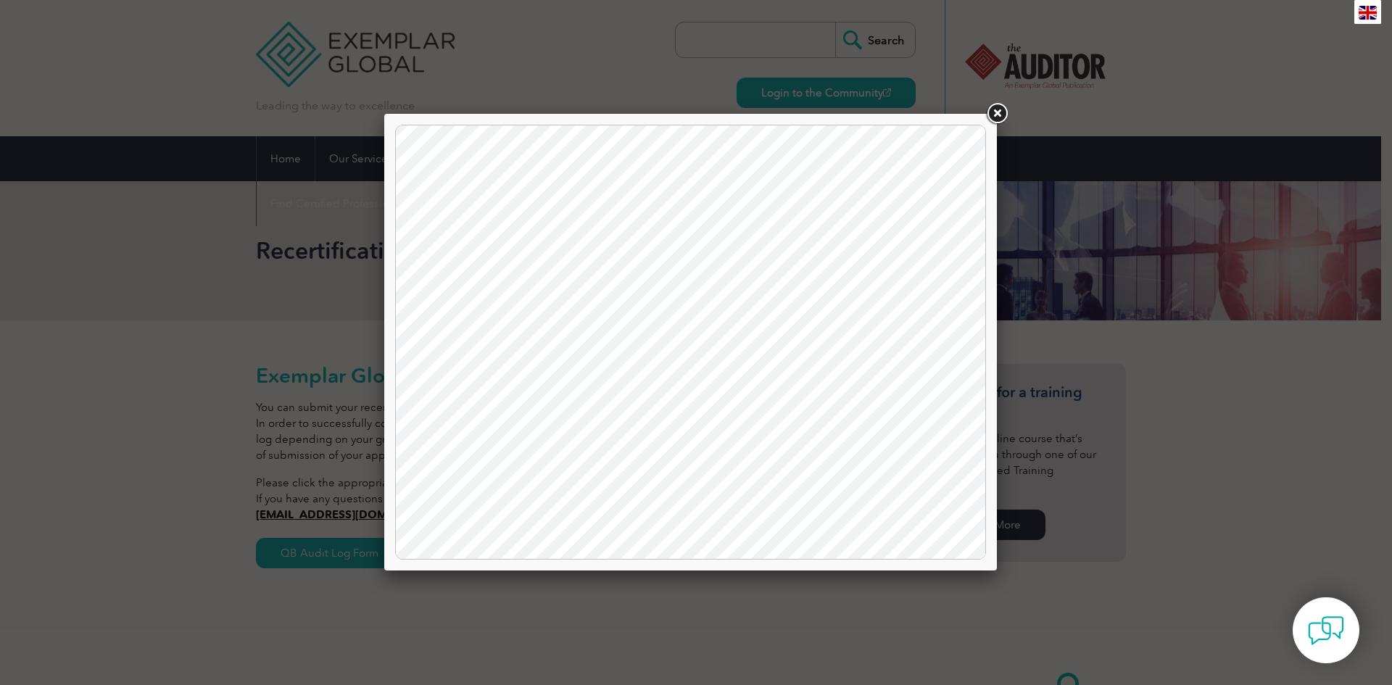
click at [1000, 112] on link at bounding box center [997, 114] width 26 height 26
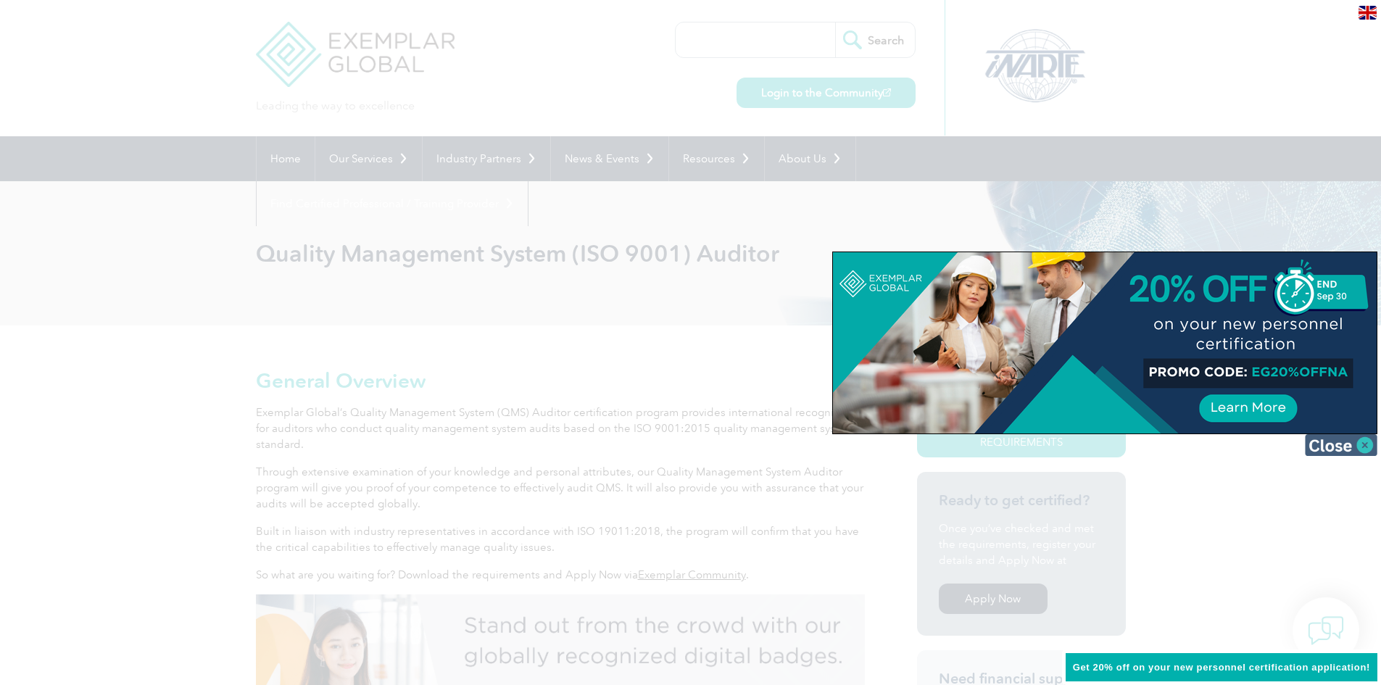
click at [1327, 446] on img at bounding box center [1341, 445] width 72 height 22
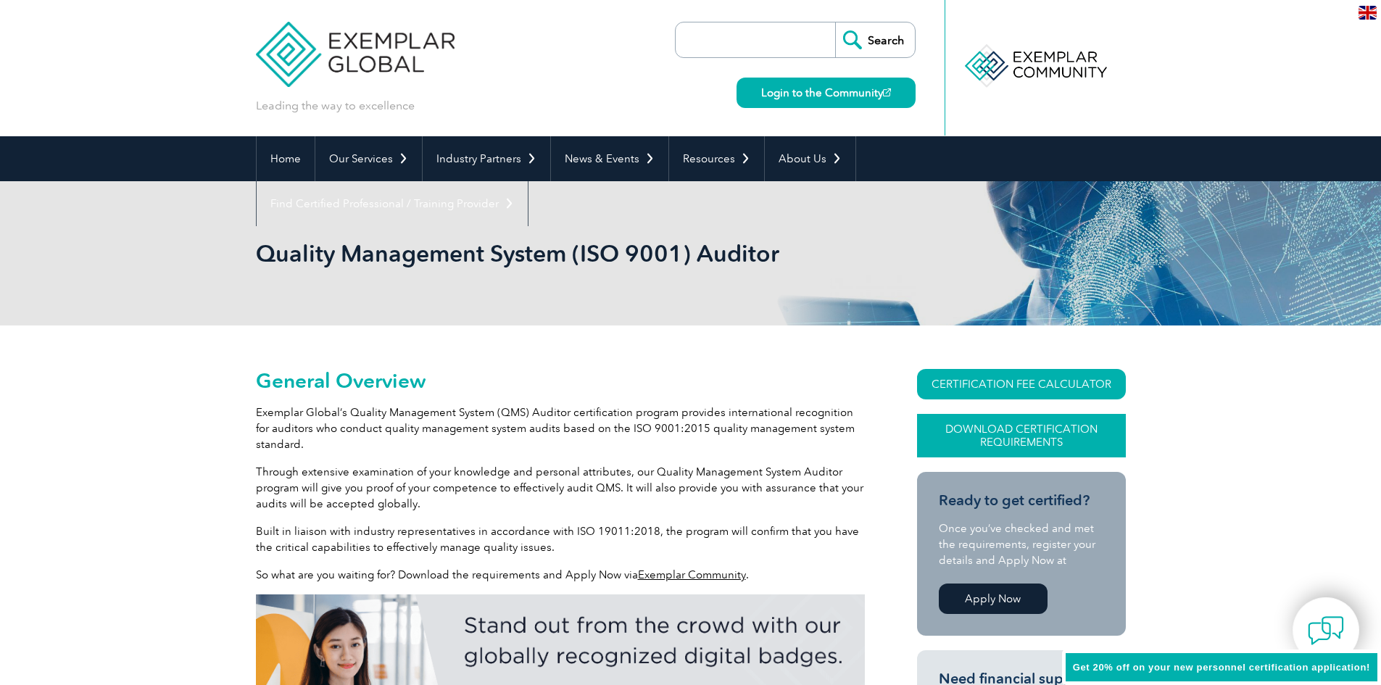
click at [965, 433] on link "Download Certification Requirements" at bounding box center [1021, 435] width 209 height 43
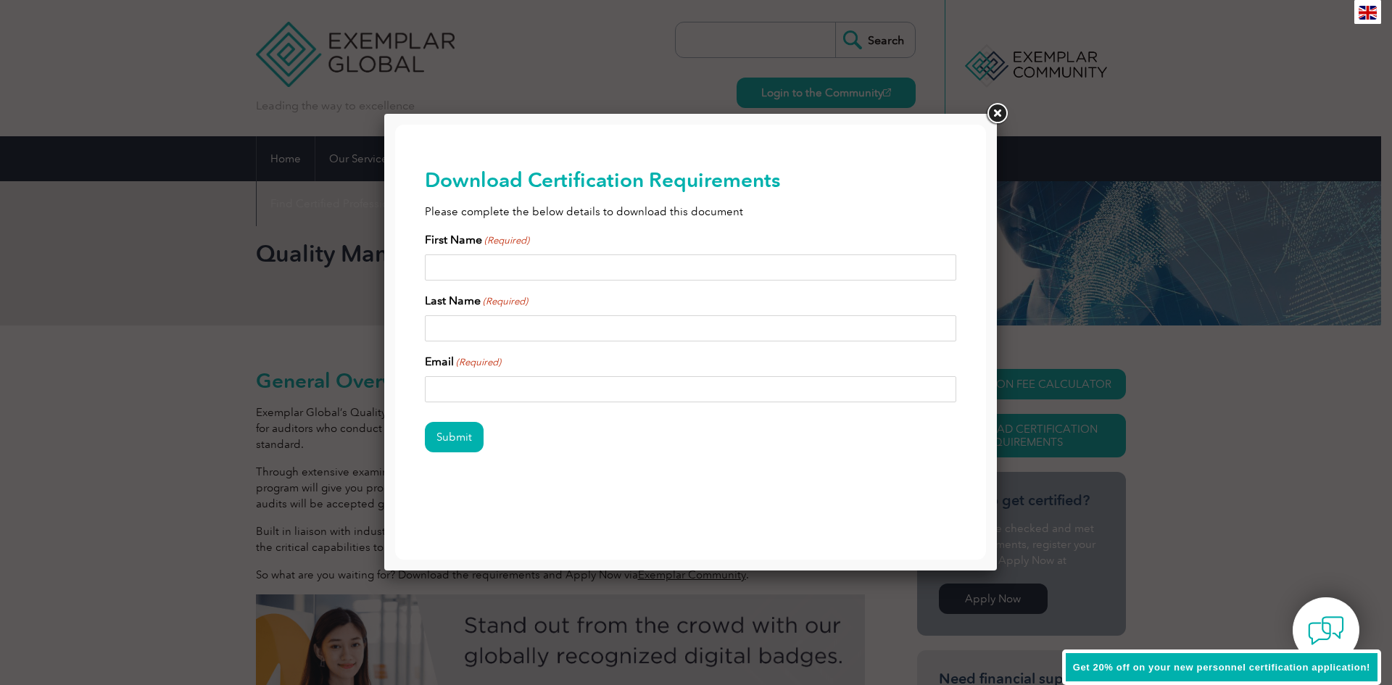
click at [996, 109] on link at bounding box center [997, 114] width 26 height 26
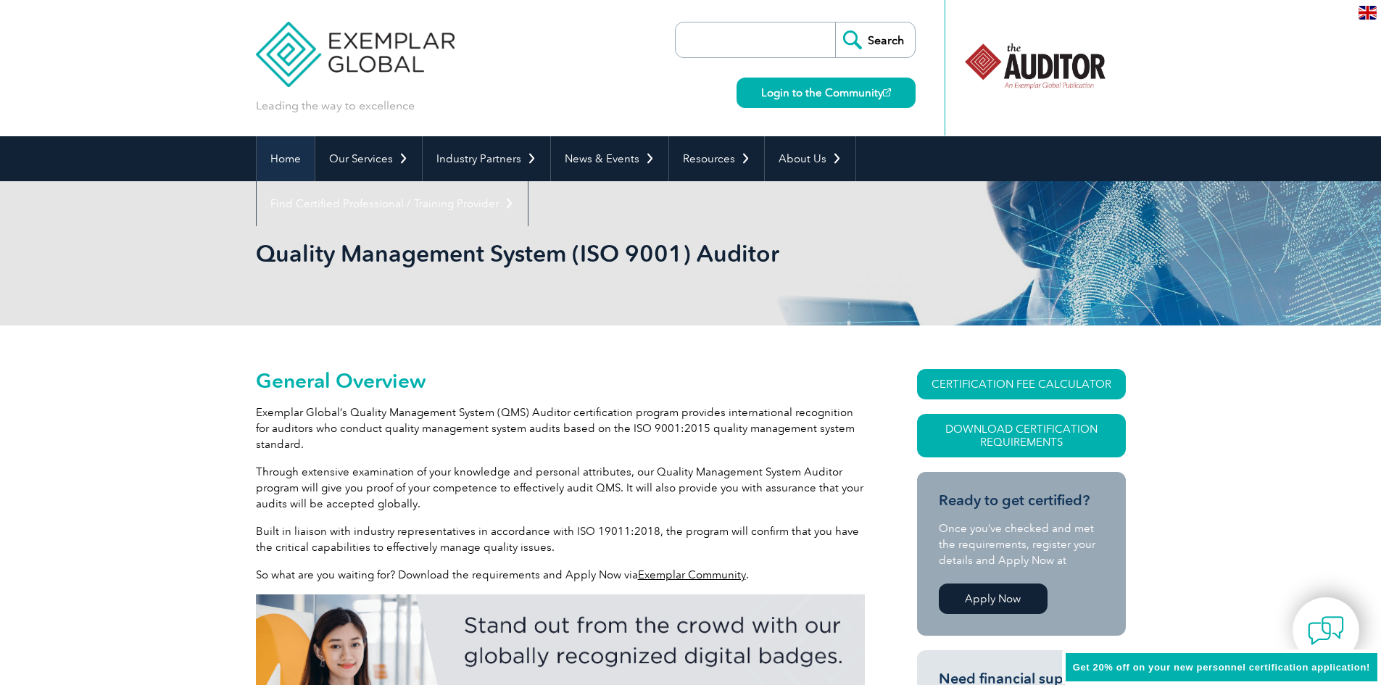
click at [292, 164] on link "Home" at bounding box center [286, 158] width 58 height 45
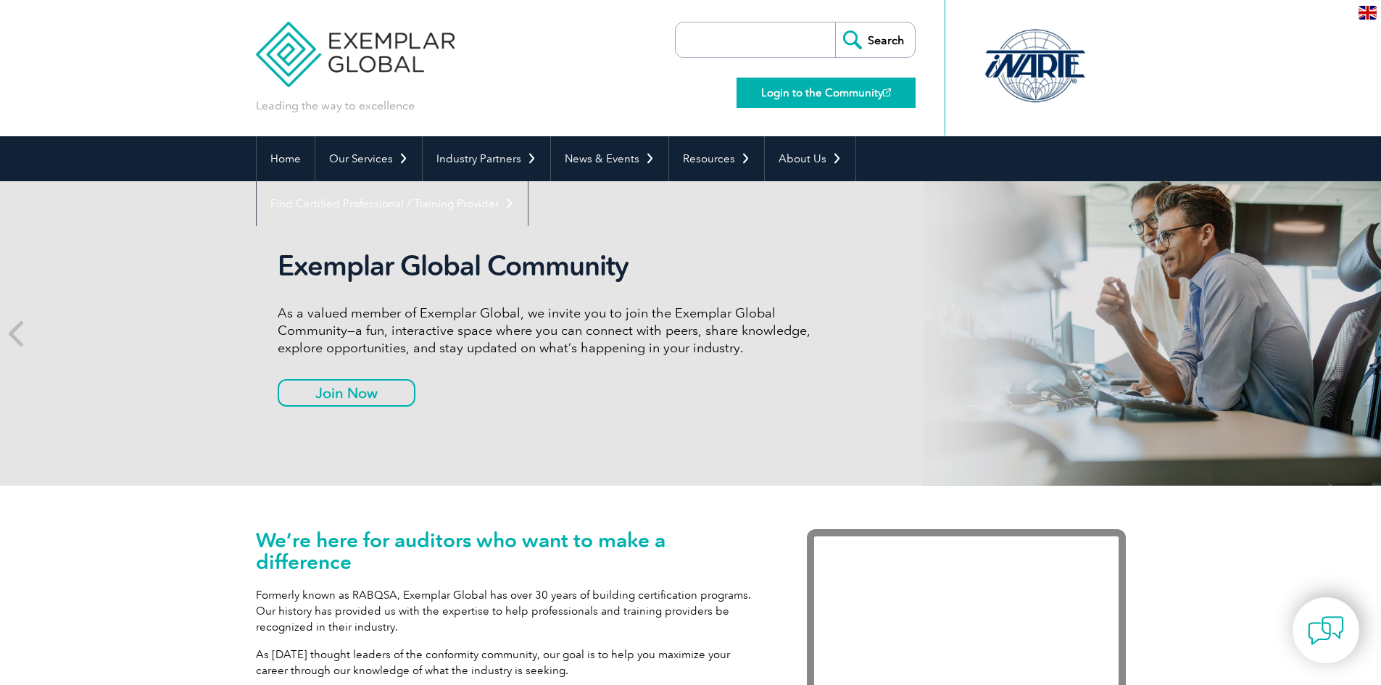
click at [779, 96] on link "Login to the Community" at bounding box center [825, 93] width 179 height 30
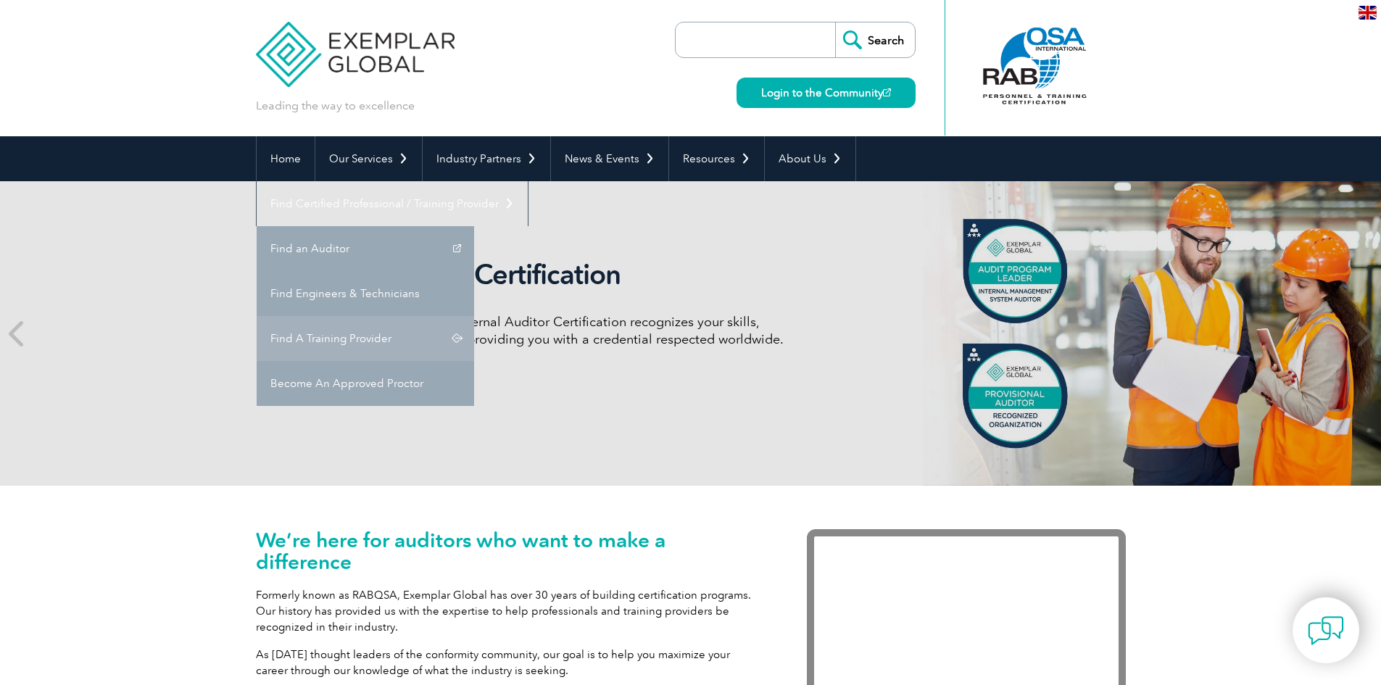
click at [474, 316] on link "Find A Training Provider" at bounding box center [365, 338] width 217 height 45
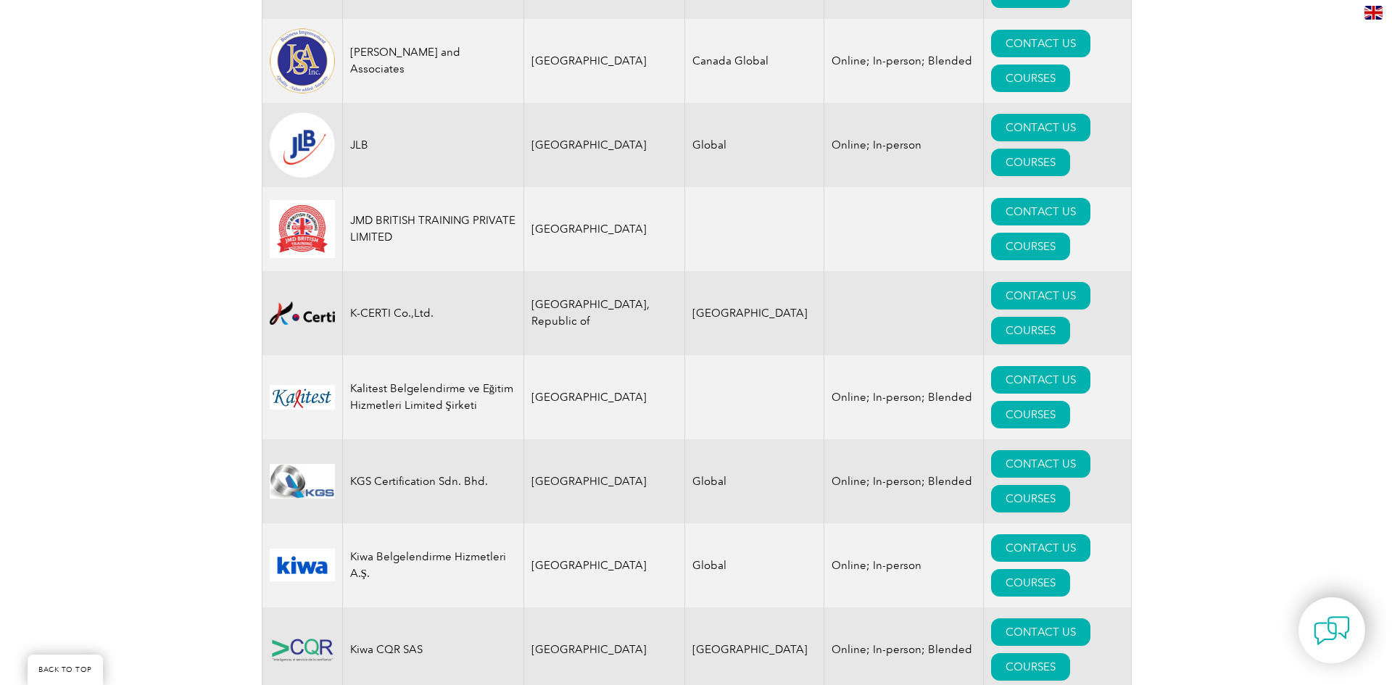
scroll to position [12249, 0]
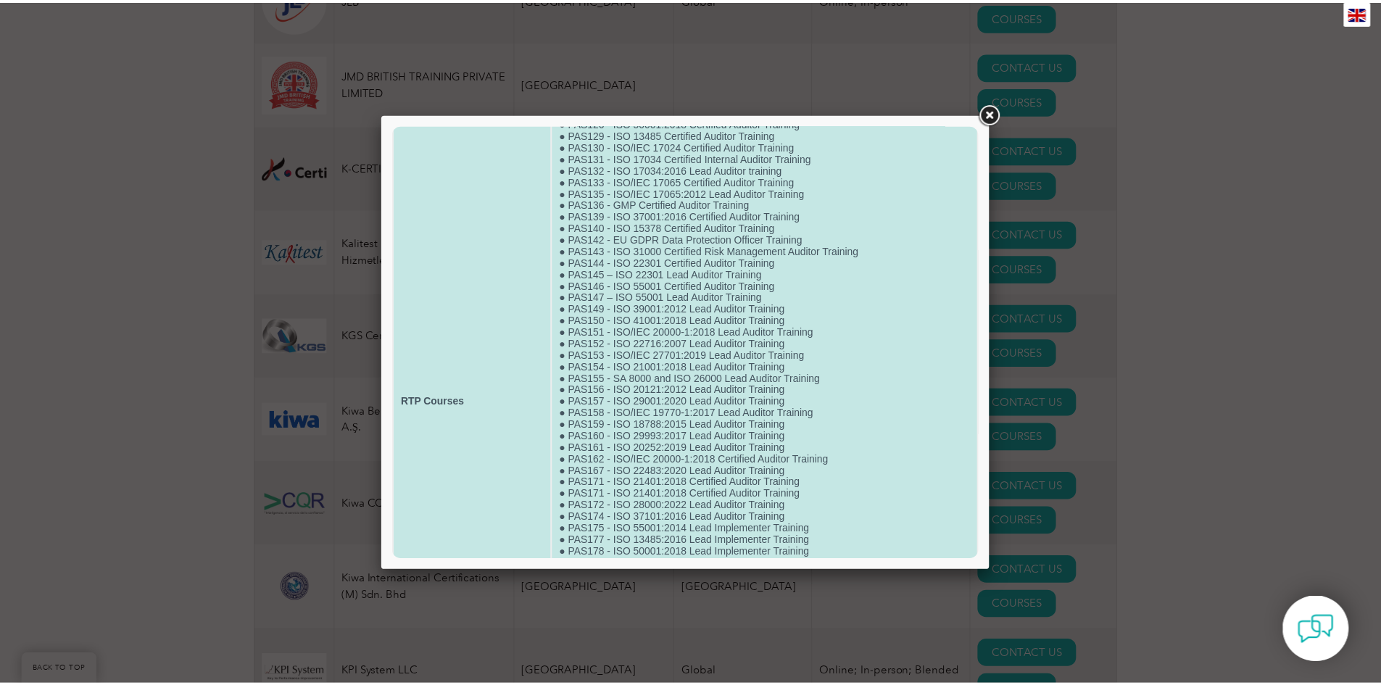
scroll to position [580, 0]
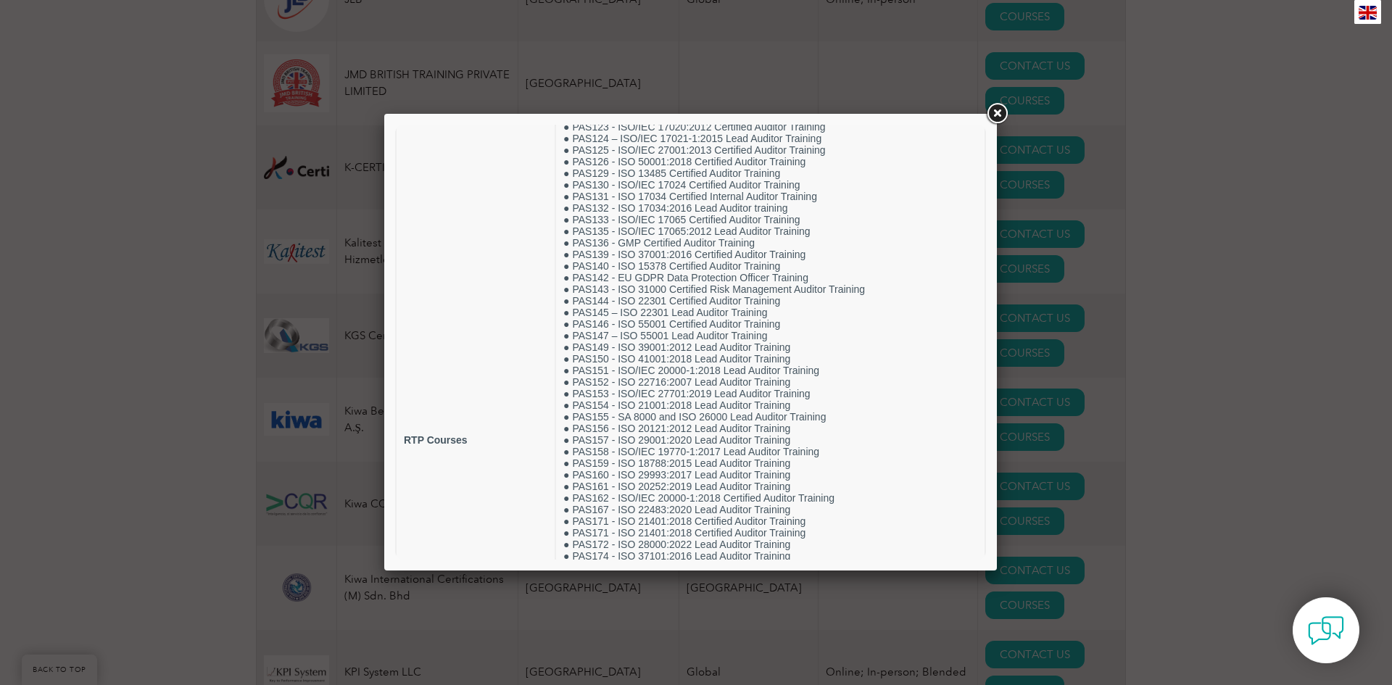
click at [997, 113] on link at bounding box center [997, 114] width 26 height 26
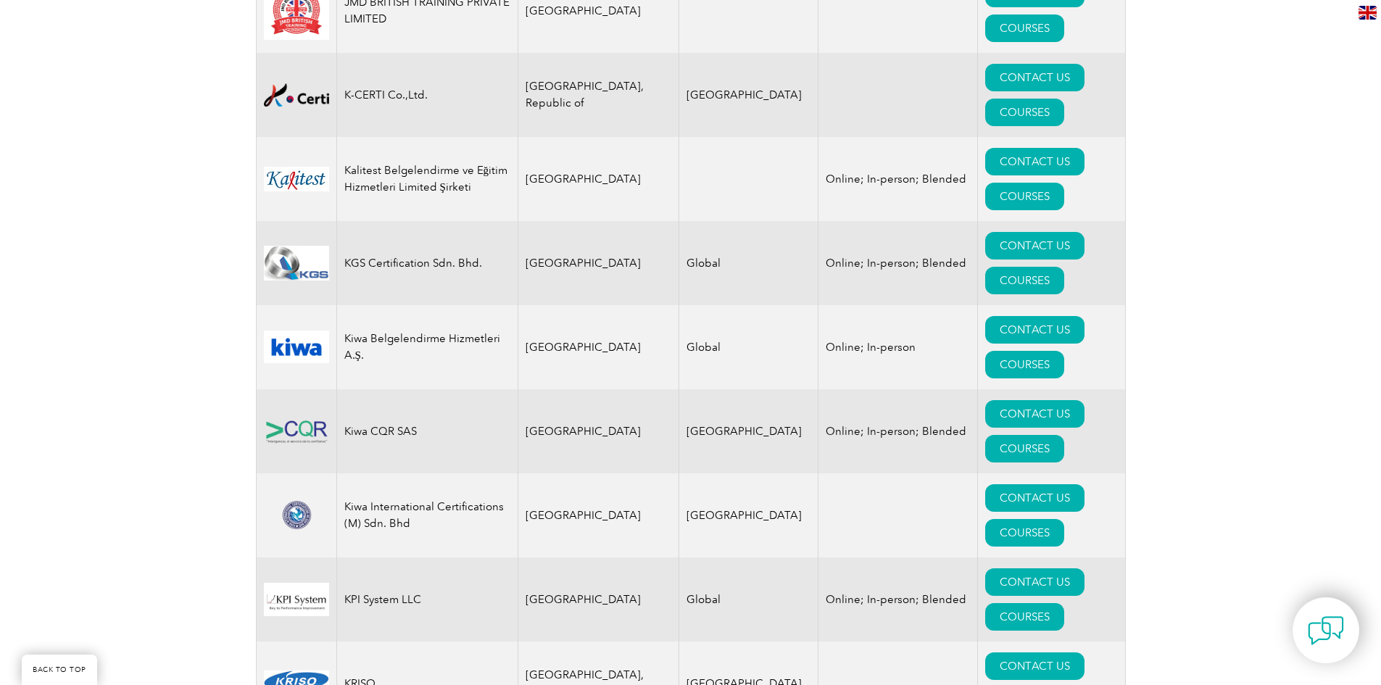
scroll to position [12538, 0]
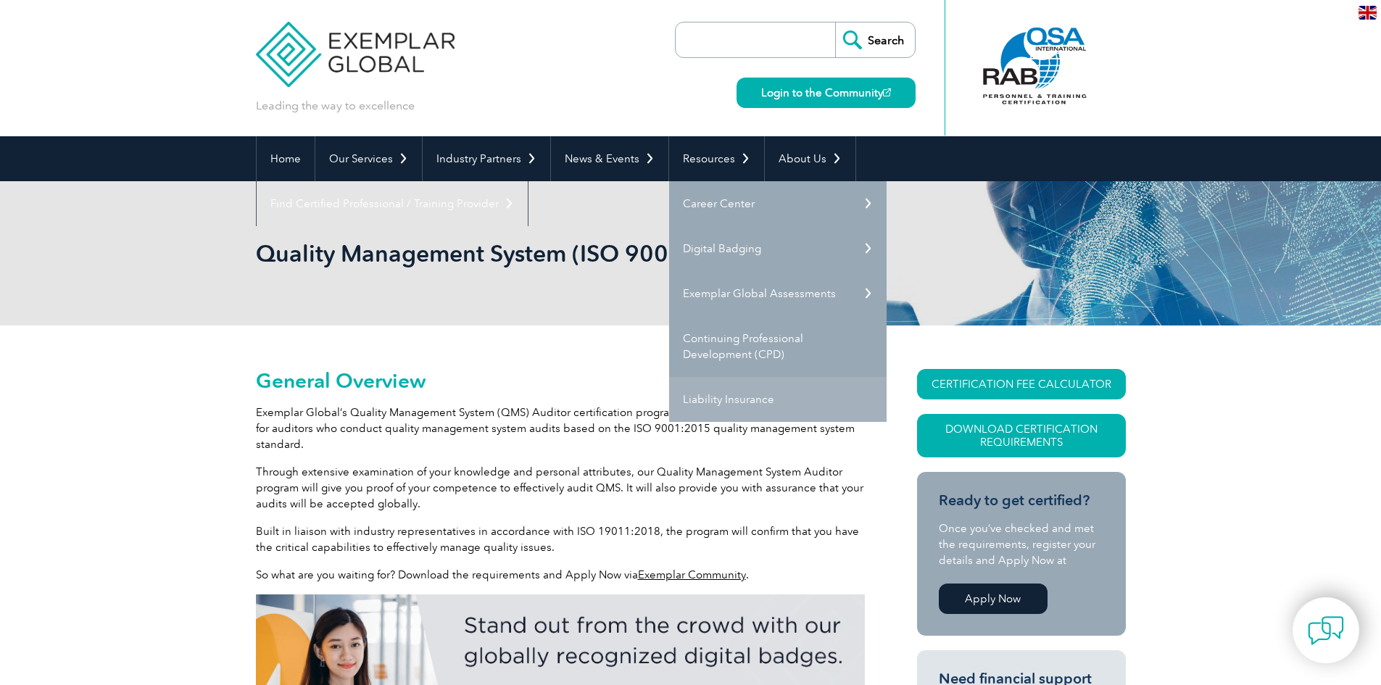
click at [704, 399] on link "Liability Insurance" at bounding box center [777, 399] width 217 height 45
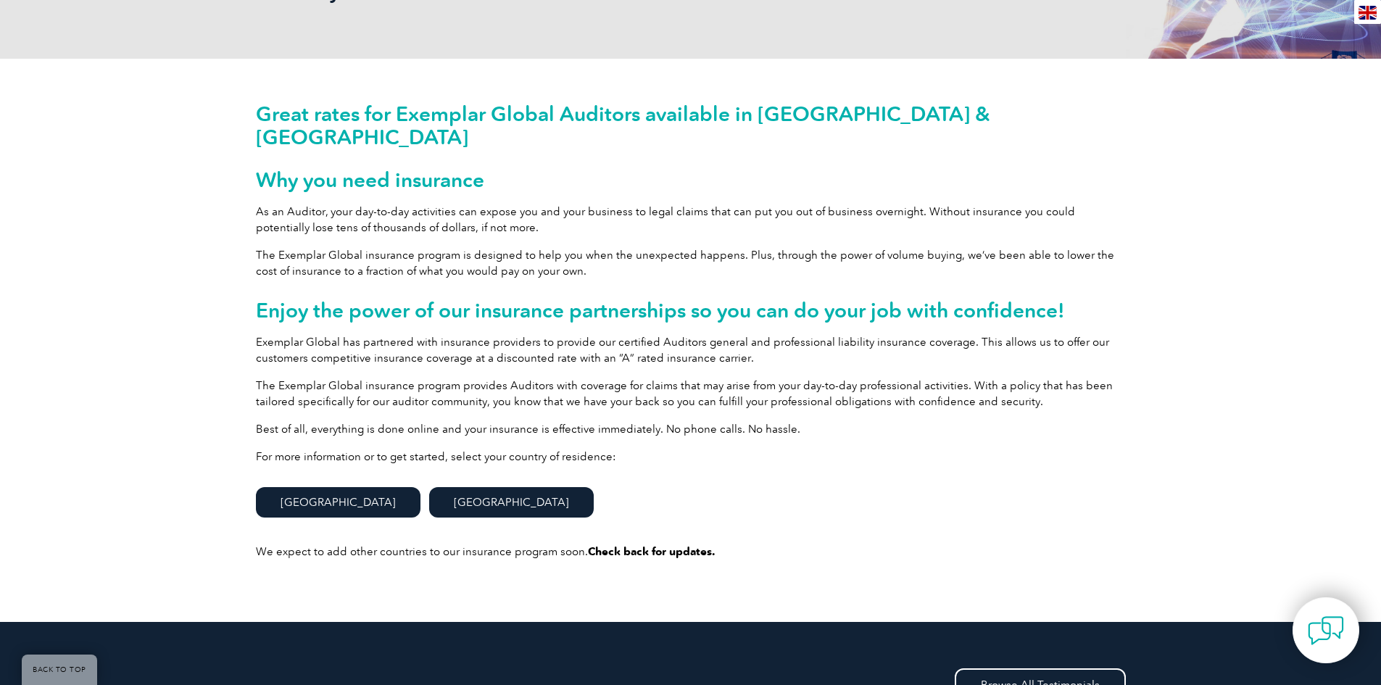
scroll to position [290, 0]
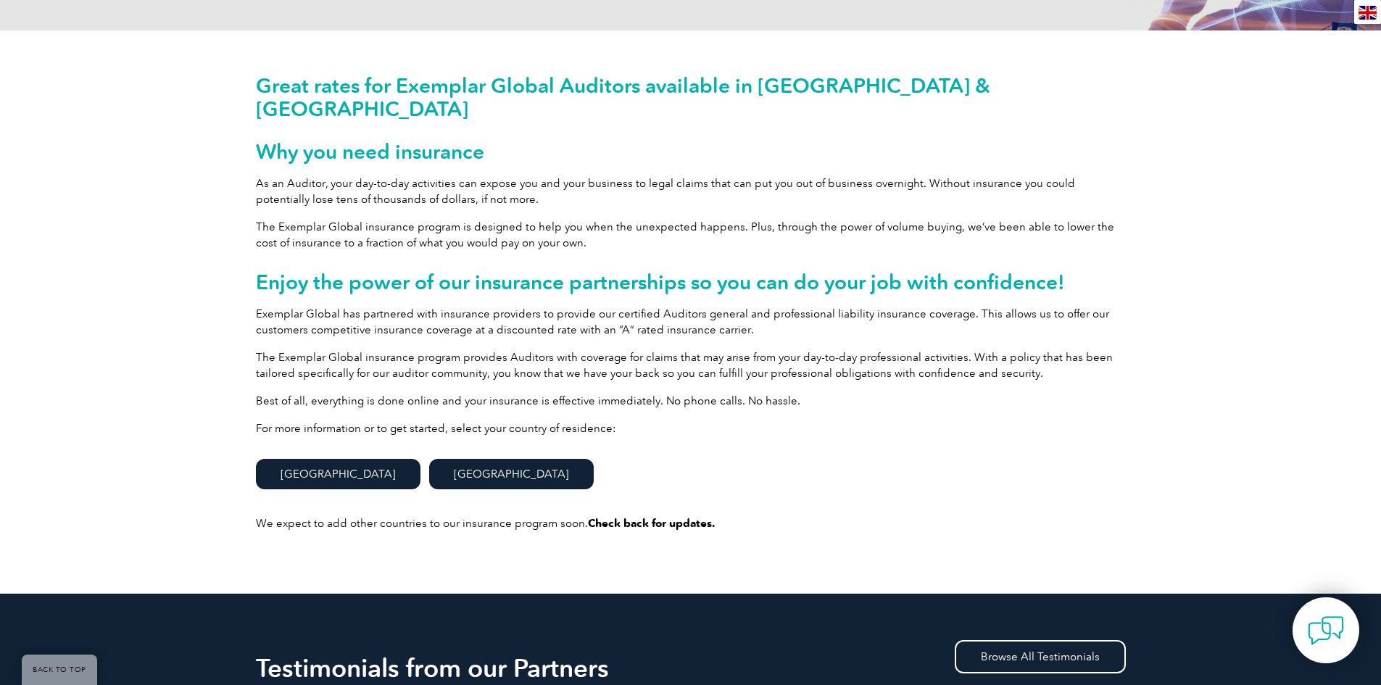
click at [429, 459] on link "[GEOGRAPHIC_DATA]" at bounding box center [511, 474] width 165 height 30
